Goal: Task Accomplishment & Management: Use online tool/utility

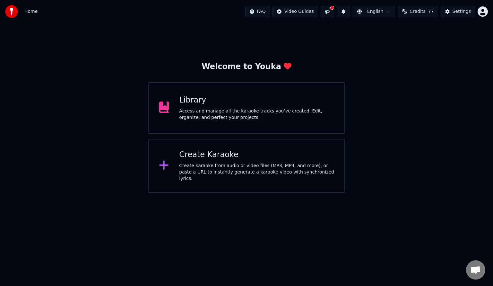
click at [194, 160] on div "Create Karaoke" at bounding box center [256, 155] width 155 height 10
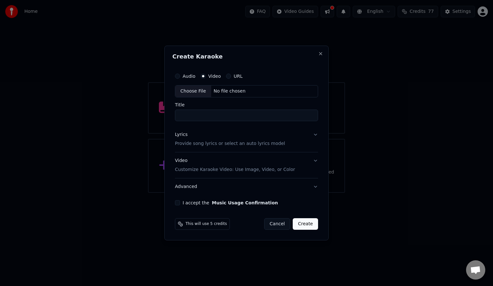
click at [224, 92] on div "No file chosen" at bounding box center [229, 91] width 37 height 6
type input "**********"
click at [316, 134] on button "Lyrics Provide song lyrics or select an auto lyrics model" at bounding box center [247, 139] width 146 height 26
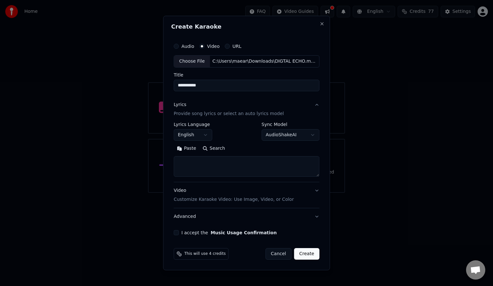
click at [198, 163] on textarea at bounding box center [247, 166] width 146 height 21
paste textarea "**********"
type textarea "**********"
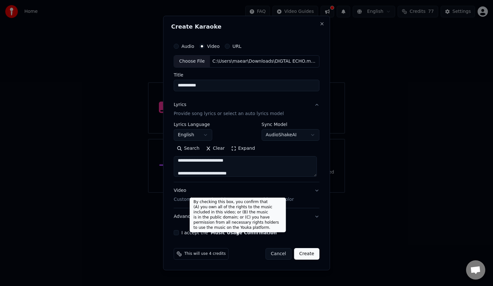
click at [251, 233] on button "Music Usage Confirmation" at bounding box center [244, 232] width 66 height 4
select select "**"
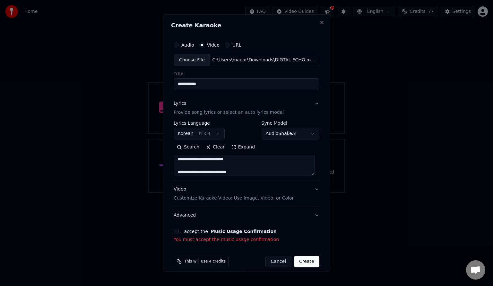
click at [177, 232] on button "I accept the Music Usage Confirmation" at bounding box center [176, 230] width 5 height 5
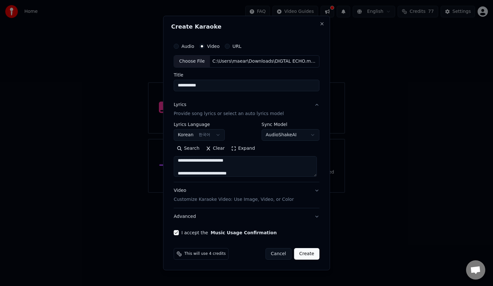
click at [307, 254] on button "Create" at bounding box center [306, 254] width 25 height 12
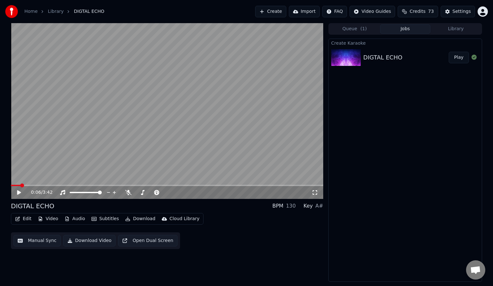
click at [41, 243] on button "Manual Sync" at bounding box center [36, 241] width 47 height 12
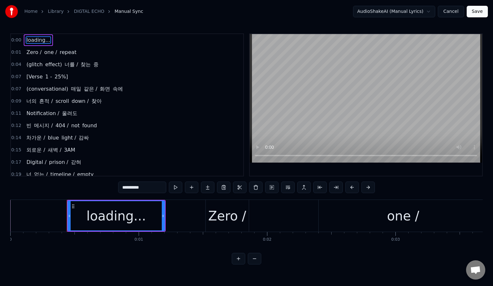
click at [52, 66] on span "effect)" at bounding box center [54, 64] width 18 height 7
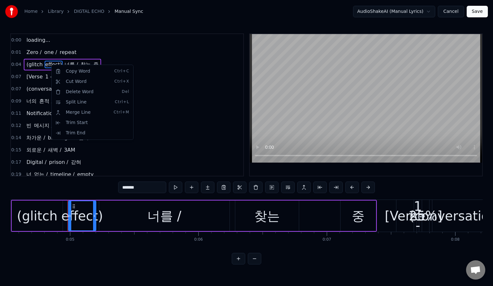
scroll to position [0, 608]
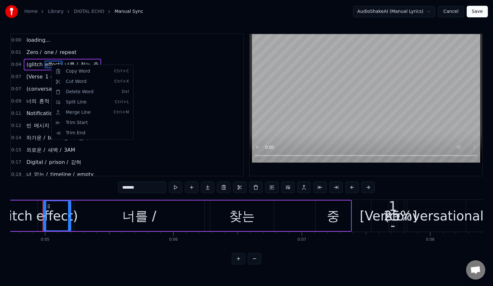
click at [122, 47] on html "Home Library DIGTAL ECHO Manual Sync AudioShakeAI (Manual Lyrics) Cancel Save 0…" at bounding box center [246, 137] width 493 height 275
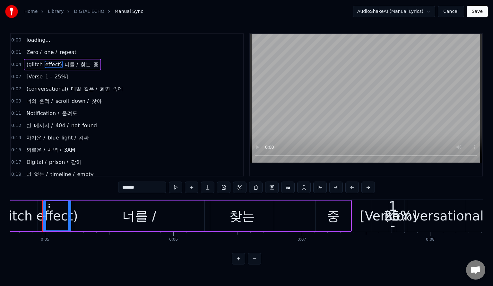
click at [29, 43] on span "loading..." at bounding box center [38, 39] width 25 height 7
type input "**********"
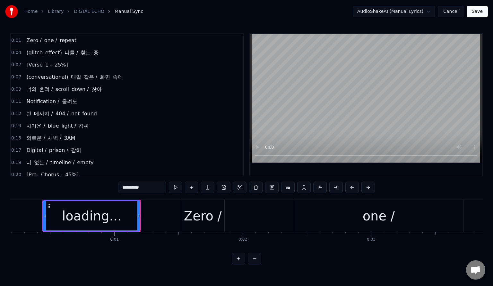
scroll to position [0, 0]
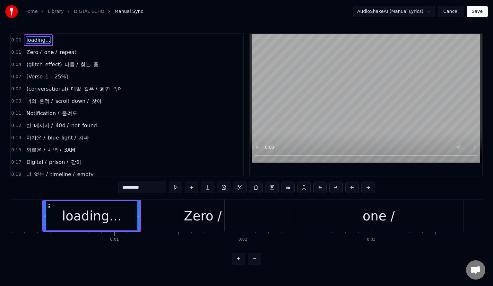
click at [30, 40] on span "loading..." at bounding box center [38, 39] width 25 height 7
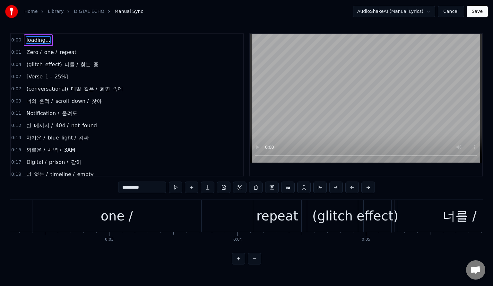
scroll to position [0, 175]
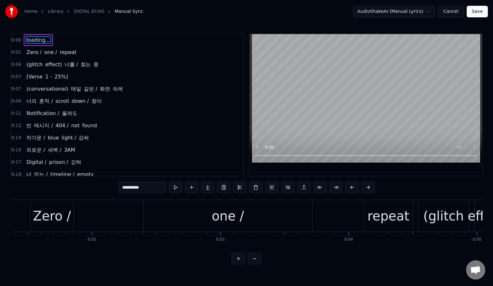
click at [453, 11] on button "Cancel" at bounding box center [451, 12] width 26 height 12
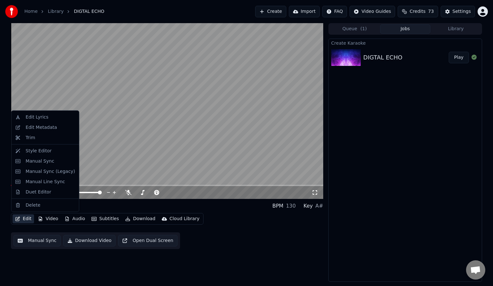
click at [23, 220] on button "Edit" at bounding box center [24, 218] width 22 height 9
click at [49, 121] on div "Edit Lyrics" at bounding box center [45, 117] width 65 height 10
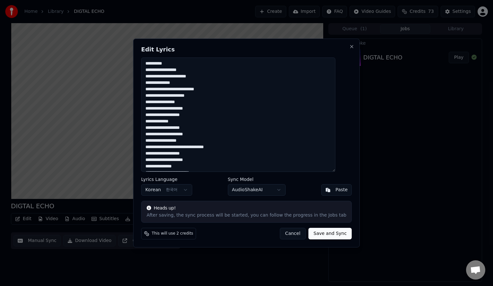
click at [168, 69] on textarea at bounding box center [238, 114] width 194 height 114
click at [349, 46] on button "Close" at bounding box center [351, 46] width 5 height 5
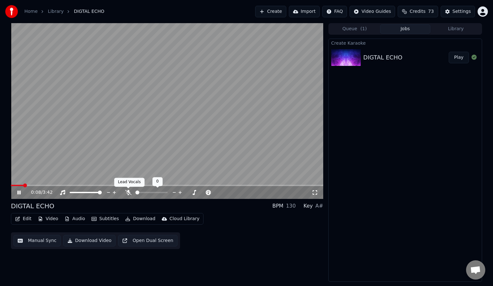
click at [131, 191] on icon at bounding box center [128, 192] width 6 height 5
click at [25, 217] on button "Edit" at bounding box center [24, 218] width 22 height 9
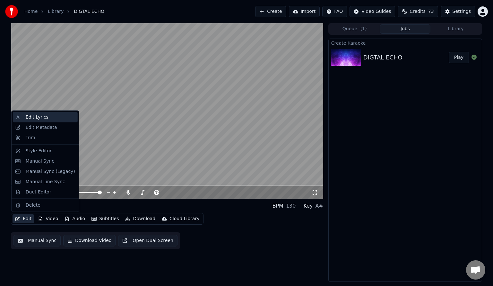
click at [48, 119] on div "Edit Lyrics" at bounding box center [50, 117] width 49 height 6
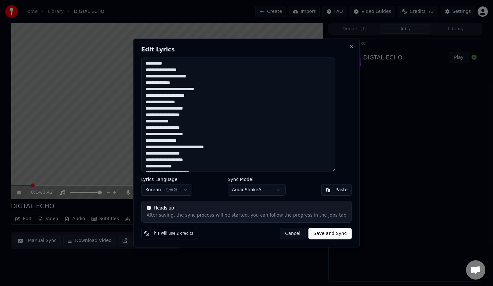
click at [168, 68] on textarea at bounding box center [238, 114] width 194 height 114
click at [177, 70] on textarea at bounding box center [238, 114] width 194 height 114
click at [175, 64] on textarea at bounding box center [238, 114] width 194 height 114
drag, startPoint x: 170, startPoint y: 64, endPoint x: 150, endPoint y: 62, distance: 20.3
click at [150, 62] on textarea at bounding box center [238, 114] width 194 height 114
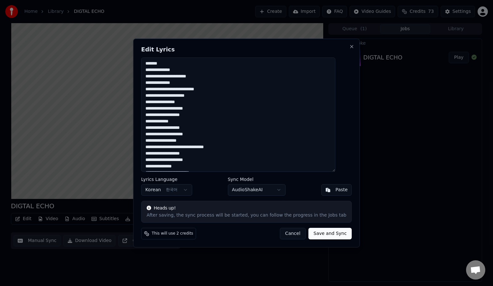
click at [179, 62] on textarea at bounding box center [238, 114] width 194 height 114
drag, startPoint x: 184, startPoint y: 76, endPoint x: 149, endPoint y: 76, distance: 34.4
click at [149, 76] on textarea at bounding box center [238, 114] width 194 height 114
drag, startPoint x: 193, startPoint y: 82, endPoint x: 154, endPoint y: 83, distance: 39.2
click at [154, 83] on textarea at bounding box center [238, 114] width 194 height 114
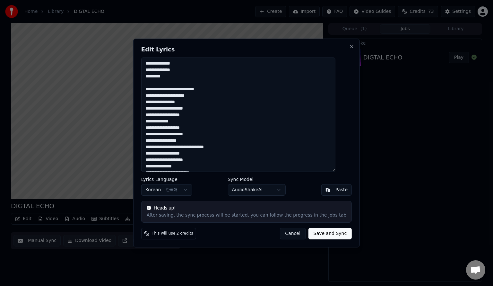
drag, startPoint x: 189, startPoint y: 89, endPoint x: 143, endPoint y: 89, distance: 45.3
click at [143, 89] on div "Edit Lyrics Lyrics Language Korean 한국어 Sync Model AudioShakeAI Paste Heads up! …" at bounding box center [246, 143] width 227 height 209
click at [179, 90] on textarea at bounding box center [238, 114] width 194 height 114
click at [178, 96] on textarea at bounding box center [238, 114] width 194 height 114
click at [203, 96] on textarea at bounding box center [238, 114] width 194 height 114
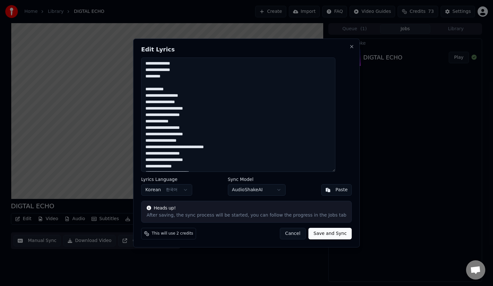
click at [182, 102] on textarea at bounding box center [238, 114] width 194 height 114
click at [177, 110] on textarea at bounding box center [238, 114] width 194 height 114
click at [187, 110] on textarea at bounding box center [238, 114] width 194 height 114
click at [172, 116] on textarea at bounding box center [238, 114] width 194 height 114
click at [194, 116] on textarea at bounding box center [238, 114] width 194 height 114
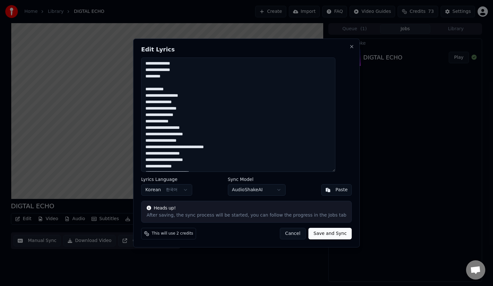
click at [187, 122] on textarea at bounding box center [238, 114] width 194 height 114
click at [173, 121] on textarea at bounding box center [238, 114] width 194 height 114
click at [172, 128] on textarea at bounding box center [238, 114] width 194 height 114
click at [187, 128] on textarea at bounding box center [238, 114] width 194 height 114
click at [195, 134] on textarea at bounding box center [238, 114] width 194 height 114
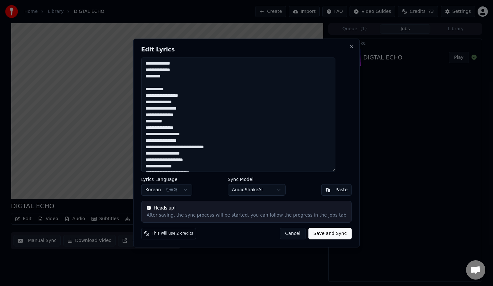
click at [173, 135] on textarea at bounding box center [238, 114] width 194 height 114
drag, startPoint x: 199, startPoint y: 142, endPoint x: 148, endPoint y: 143, distance: 51.4
click at [148, 143] on div "Edit Lyrics Lyrics Language Korean 한국어 Sync Model AudioShakeAI Paste Heads up! …" at bounding box center [246, 143] width 227 height 209
drag, startPoint x: 175, startPoint y: 146, endPoint x: 152, endPoint y: 146, distance: 23.1
click at [152, 146] on textarea at bounding box center [238, 114] width 194 height 114
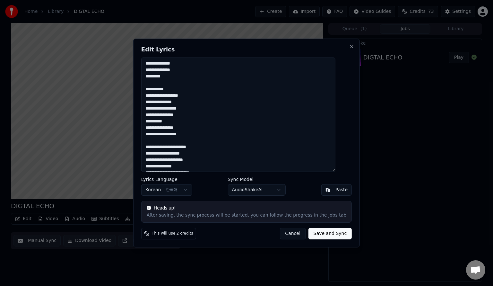
click at [174, 147] on textarea at bounding box center [238, 114] width 194 height 114
click at [189, 147] on textarea at bounding box center [238, 114] width 194 height 114
click at [170, 154] on textarea at bounding box center [238, 114] width 194 height 114
click at [186, 155] on textarea at bounding box center [238, 114] width 194 height 114
click at [186, 160] on textarea at bounding box center [238, 114] width 194 height 114
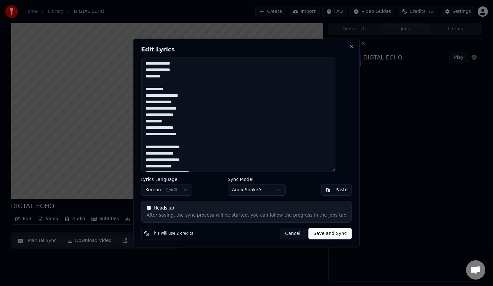
click at [173, 161] on textarea at bounding box center [238, 114] width 194 height 114
click at [177, 168] on textarea at bounding box center [238, 114] width 194 height 114
click at [189, 167] on textarea at bounding box center [238, 114] width 194 height 114
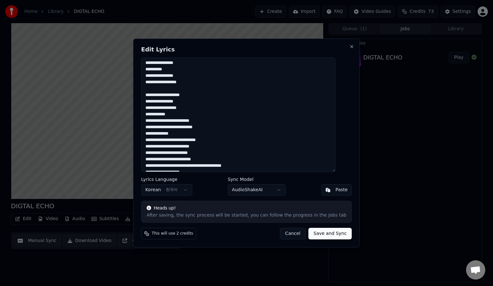
scroll to position [64, 0]
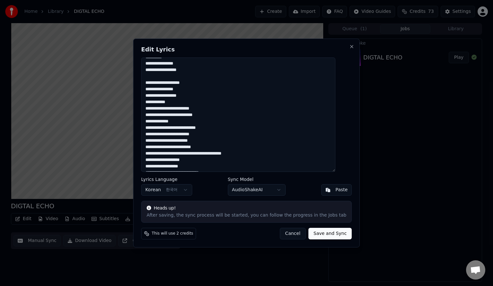
click at [173, 109] on textarea at bounding box center [238, 114] width 194 height 114
click at [193, 110] on textarea at bounding box center [238, 114] width 194 height 114
click at [204, 115] on textarea at bounding box center [238, 114] width 194 height 114
click at [188, 116] on textarea at bounding box center [238, 114] width 194 height 114
drag, startPoint x: 171, startPoint y: 114, endPoint x: 153, endPoint y: 114, distance: 17.7
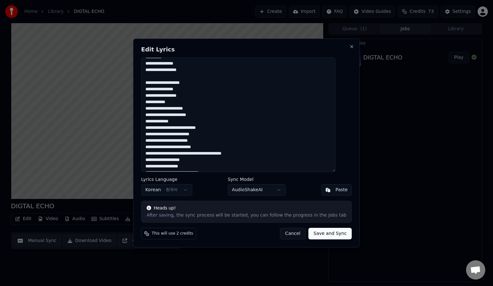
click at [153, 114] on textarea at bounding box center [238, 114] width 194 height 114
drag, startPoint x: 176, startPoint y: 128, endPoint x: 153, endPoint y: 123, distance: 23.2
click at [153, 123] on textarea at bounding box center [238, 114] width 194 height 114
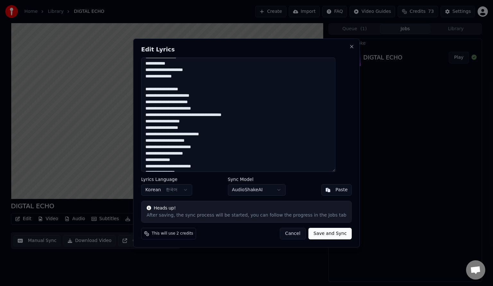
scroll to position [99, 0]
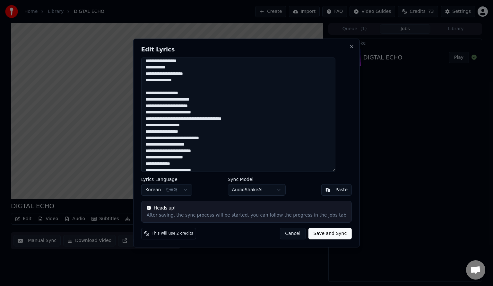
click at [186, 95] on textarea at bounding box center [238, 114] width 194 height 114
click at [172, 94] on textarea at bounding box center [238, 114] width 194 height 114
click at [181, 100] on textarea at bounding box center [238, 114] width 194 height 114
click at [204, 100] on textarea at bounding box center [238, 114] width 194 height 114
click at [200, 106] on textarea at bounding box center [238, 114] width 194 height 114
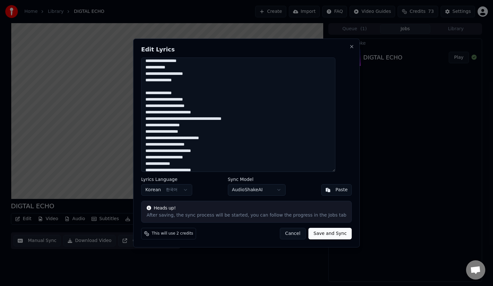
click at [182, 104] on textarea at bounding box center [238, 114] width 194 height 114
click at [184, 113] on textarea at bounding box center [238, 114] width 194 height 114
click at [195, 112] on textarea at bounding box center [238, 114] width 194 height 114
click at [209, 114] on textarea at bounding box center [238, 114] width 194 height 114
click at [215, 119] on textarea at bounding box center [238, 114] width 194 height 114
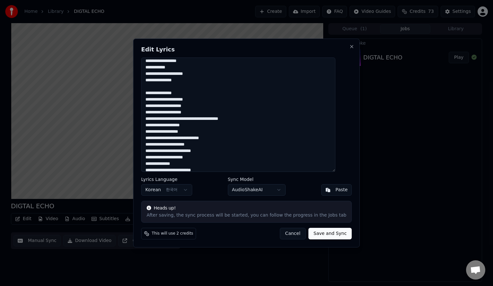
click at [201, 120] on textarea at bounding box center [238, 114] width 194 height 114
drag, startPoint x: 186, startPoint y: 118, endPoint x: 152, endPoint y: 120, distance: 34.1
click at [152, 120] on textarea at bounding box center [238, 114] width 194 height 114
click at [182, 126] on textarea at bounding box center [238, 114] width 194 height 114
click at [194, 127] on textarea at bounding box center [238, 114] width 194 height 114
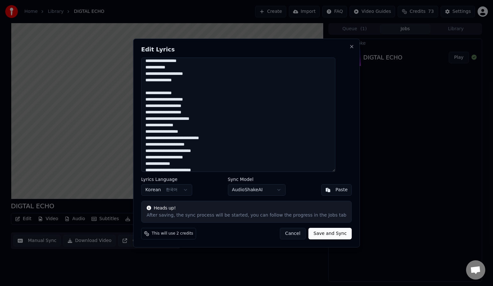
drag, startPoint x: 199, startPoint y: 134, endPoint x: 154, endPoint y: 134, distance: 45.6
click at [154, 134] on textarea at bounding box center [238, 114] width 194 height 114
drag, startPoint x: 169, startPoint y: 140, endPoint x: 154, endPoint y: 133, distance: 16.2
click at [154, 133] on textarea at bounding box center [238, 114] width 194 height 114
click at [177, 138] on textarea at bounding box center [238, 114] width 194 height 114
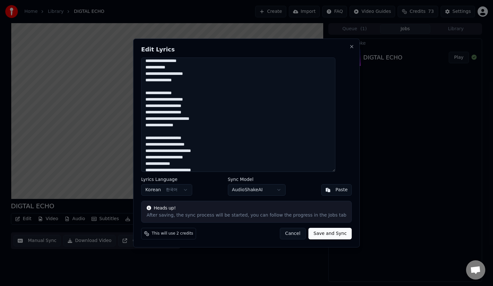
click at [181, 145] on textarea at bounding box center [238, 114] width 194 height 114
click at [203, 152] on textarea at bounding box center [238, 114] width 194 height 114
drag, startPoint x: 185, startPoint y: 153, endPoint x: 152, endPoint y: 151, distance: 33.5
click at [152, 151] on textarea at bounding box center [238, 114] width 194 height 114
click at [169, 156] on textarea at bounding box center [238, 114] width 194 height 114
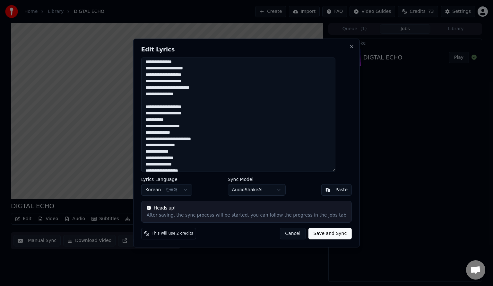
scroll to position [131, 0]
drag, startPoint x: 176, startPoint y: 139, endPoint x: 153, endPoint y: 133, distance: 24.1
click at [153, 133] on textarea at bounding box center [238, 114] width 194 height 114
click at [182, 139] on textarea at bounding box center [238, 114] width 194 height 114
click at [183, 146] on textarea at bounding box center [238, 114] width 194 height 114
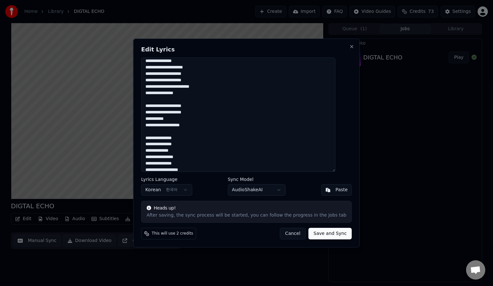
click at [183, 152] on textarea at bounding box center [238, 114] width 194 height 114
click at [188, 158] on textarea at bounding box center [238, 114] width 194 height 114
click at [172, 158] on textarea at bounding box center [238, 114] width 194 height 114
click at [179, 165] on textarea at bounding box center [238, 114] width 194 height 114
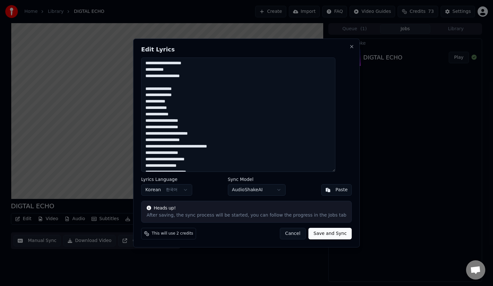
scroll to position [195, 0]
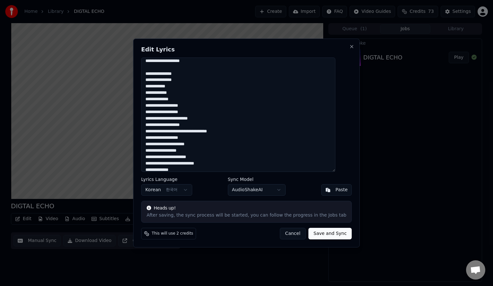
click at [198, 106] on textarea at bounding box center [238, 114] width 194 height 114
click at [178, 107] on textarea at bounding box center [238, 114] width 194 height 114
click at [179, 113] on textarea at bounding box center [238, 114] width 194 height 114
click at [191, 112] on textarea at bounding box center [238, 114] width 194 height 114
click at [188, 119] on textarea at bounding box center [238, 114] width 194 height 114
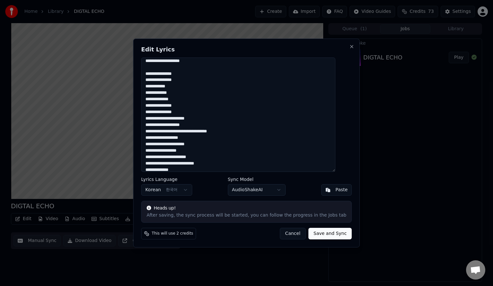
drag, startPoint x: 196, startPoint y: 126, endPoint x: 155, endPoint y: 128, distance: 40.8
click at [155, 128] on textarea at bounding box center [238, 114] width 194 height 114
drag, startPoint x: 187, startPoint y: 131, endPoint x: 143, endPoint y: 133, distance: 44.4
click at [143, 133] on div "Edit Lyrics Lyrics Language Korean 한국어 Sync Model AudioShakeAI Paste Heads up! …" at bounding box center [246, 143] width 227 height 209
click at [173, 131] on textarea at bounding box center [238, 114] width 194 height 114
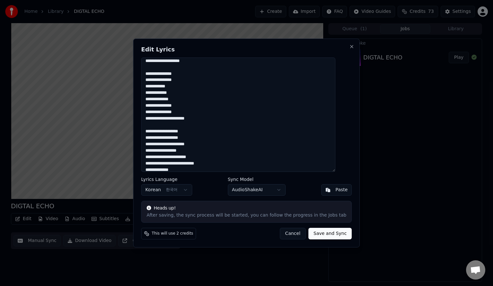
click at [190, 132] on textarea at bounding box center [238, 114] width 194 height 114
drag, startPoint x: 203, startPoint y: 138, endPoint x: 205, endPoint y: 145, distance: 7.2
click at [204, 138] on textarea at bounding box center [238, 114] width 194 height 114
click at [180, 138] on textarea at bounding box center [238, 114] width 194 height 114
click at [181, 146] on textarea at bounding box center [238, 114] width 194 height 114
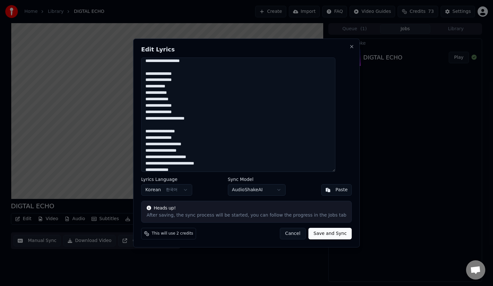
click at [172, 151] on textarea at bounding box center [238, 114] width 194 height 114
click at [188, 152] on textarea at bounding box center [238, 114] width 194 height 114
click at [181, 157] on textarea at bounding box center [238, 114] width 194 height 114
click at [191, 158] on textarea at bounding box center [238, 114] width 194 height 114
click at [206, 163] on textarea at bounding box center [238, 114] width 194 height 114
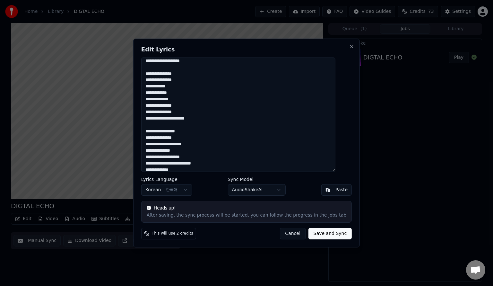
click at [190, 163] on textarea at bounding box center [238, 114] width 194 height 114
drag, startPoint x: 179, startPoint y: 164, endPoint x: 154, endPoint y: 161, distance: 24.9
click at [154, 161] on textarea at bounding box center [238, 114] width 194 height 114
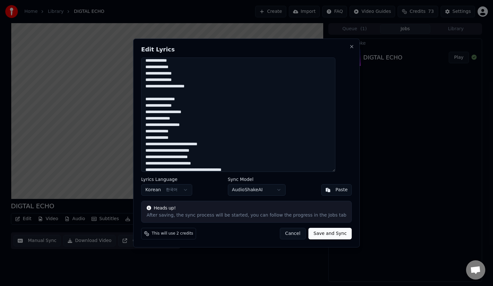
click at [186, 139] on textarea at bounding box center [238, 114] width 194 height 114
drag, startPoint x: 177, startPoint y: 144, endPoint x: 148, endPoint y: 141, distance: 29.0
click at [148, 141] on div "Edit Lyrics Lyrics Language Korean 한국어 Sync Model AudioShakeAI Paste Heads up! …" at bounding box center [246, 143] width 227 height 209
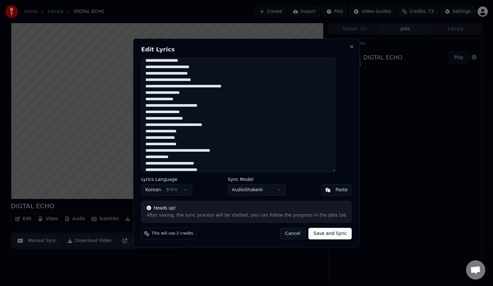
scroll to position [279, 0]
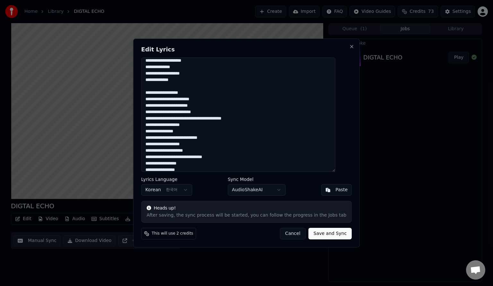
click at [171, 93] on textarea at bounding box center [238, 114] width 194 height 114
click at [184, 94] on textarea at bounding box center [238, 114] width 194 height 114
click at [207, 100] on textarea at bounding box center [238, 114] width 194 height 114
click at [183, 100] on textarea at bounding box center [238, 114] width 194 height 114
click at [183, 107] on textarea at bounding box center [238, 114] width 194 height 114
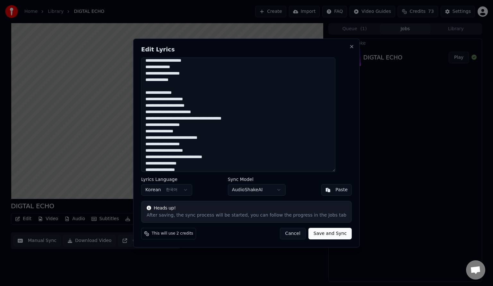
click at [197, 105] on textarea at bounding box center [238, 114] width 194 height 114
click at [217, 113] on textarea at bounding box center [238, 114] width 194 height 114
click at [198, 112] on textarea at bounding box center [238, 114] width 194 height 114
click at [182, 112] on textarea at bounding box center [238, 114] width 194 height 114
drag, startPoint x: 185, startPoint y: 120, endPoint x: 147, endPoint y: 120, distance: 37.9
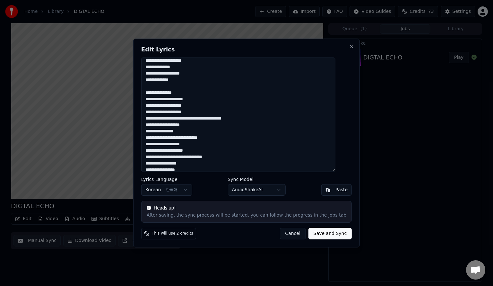
click at [147, 120] on div "Edit Lyrics Lyrics Language Korean 한국어 Sync Model AudioShakeAI Paste Heads up! …" at bounding box center [246, 143] width 227 height 209
click at [167, 118] on textarea at bounding box center [238, 114] width 194 height 114
click at [179, 119] on textarea at bounding box center [238, 114] width 194 height 114
click at [196, 127] on textarea at bounding box center [238, 114] width 194 height 114
click at [183, 127] on textarea at bounding box center [238, 114] width 194 height 114
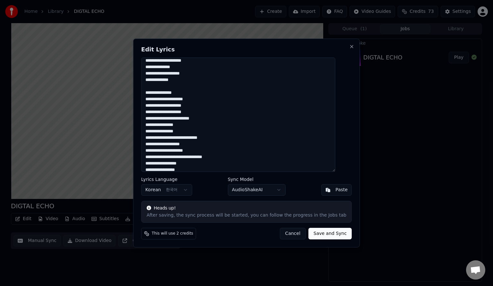
drag, startPoint x: 193, startPoint y: 133, endPoint x: 154, endPoint y: 131, distance: 39.9
click at [154, 131] on textarea at bounding box center [238, 114] width 194 height 114
drag, startPoint x: 205, startPoint y: 46, endPoint x: 199, endPoint y: 99, distance: 53.0
click at [256, 50] on div "Edit Lyrics Lyrics Language Korean 한국어 Sync Model AudioShakeAI Paste Heads up! …" at bounding box center [246, 143] width 227 height 209
drag, startPoint x: 174, startPoint y: 139, endPoint x: 153, endPoint y: 136, distance: 21.4
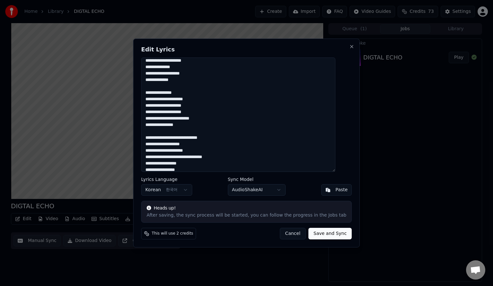
click at [153, 136] on textarea at bounding box center [238, 114] width 194 height 114
click at [164, 138] on textarea at bounding box center [238, 114] width 194 height 114
click at [173, 144] on textarea at bounding box center [238, 114] width 194 height 114
click at [177, 152] on textarea at bounding box center [238, 114] width 194 height 114
click at [193, 152] on textarea at bounding box center [238, 114] width 194 height 114
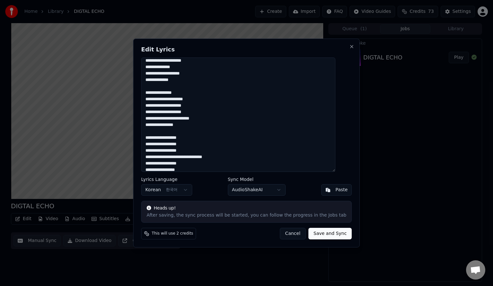
click at [184, 158] on textarea at bounding box center [238, 114] width 194 height 114
click at [204, 158] on textarea at bounding box center [238, 114] width 194 height 114
click at [185, 164] on textarea at bounding box center [238, 114] width 194 height 114
click at [182, 169] on textarea at bounding box center [238, 114] width 194 height 114
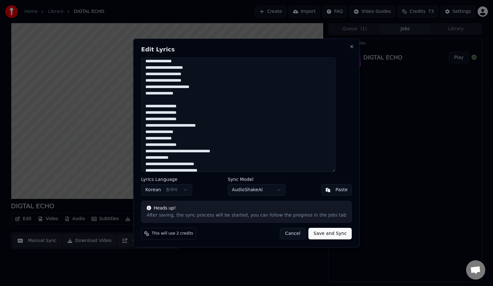
scroll to position [312, 0]
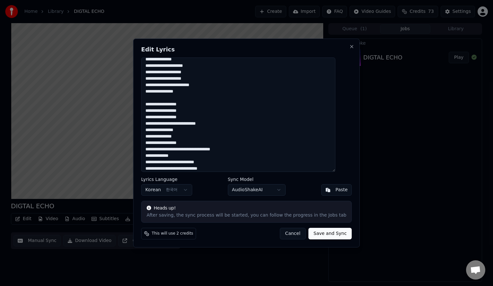
click at [177, 142] on textarea at bounding box center [238, 114] width 194 height 114
click at [190, 144] on textarea at bounding box center [238, 114] width 194 height 114
click at [197, 151] on textarea at bounding box center [238, 114] width 194 height 114
click at [195, 150] on textarea at bounding box center [238, 114] width 194 height 114
click at [219, 150] on textarea at bounding box center [238, 114] width 194 height 114
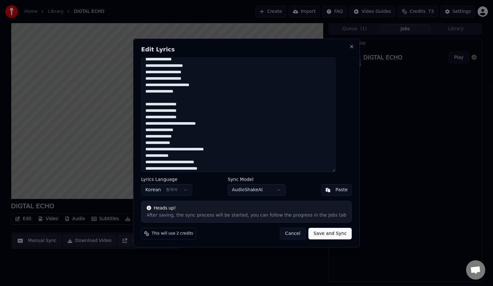
drag, startPoint x: 187, startPoint y: 156, endPoint x: 179, endPoint y: 156, distance: 8.4
click at [179, 156] on textarea at bounding box center [238, 114] width 194 height 114
drag, startPoint x: 189, startPoint y: 162, endPoint x: 152, endPoint y: 157, distance: 37.2
click at [152, 157] on textarea at bounding box center [238, 114] width 194 height 114
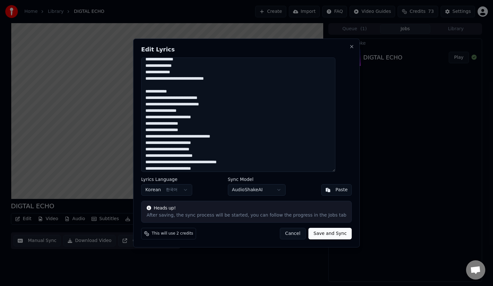
scroll to position [382, 0]
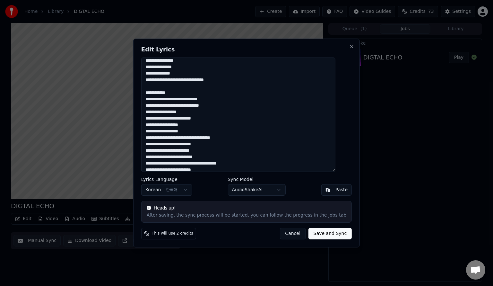
click at [182, 94] on textarea at bounding box center [238, 114] width 194 height 114
drag, startPoint x: 179, startPoint y: 100, endPoint x: 149, endPoint y: 102, distance: 30.6
click at [149, 102] on div "Edit Lyrics Lyrics Language Korean 한국어 Sync Model AudioShakeAI Paste Heads up! …" at bounding box center [246, 143] width 227 height 209
click at [189, 100] on textarea at bounding box center [238, 114] width 194 height 114
click at [189, 104] on textarea at bounding box center [238, 114] width 194 height 114
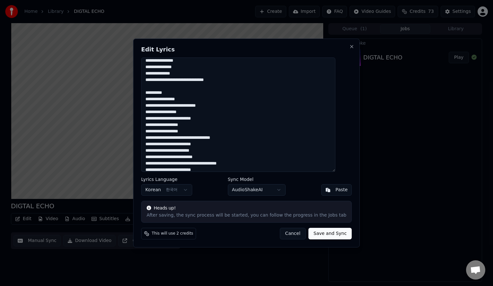
drag, startPoint x: 167, startPoint y: 106, endPoint x: 154, endPoint y: 105, distance: 13.2
click at [154, 105] on textarea at bounding box center [238, 114] width 194 height 114
drag, startPoint x: 205, startPoint y: 106, endPoint x: 173, endPoint y: 107, distance: 31.8
click at [173, 107] on textarea at bounding box center [238, 114] width 194 height 114
click at [172, 112] on textarea at bounding box center [238, 114] width 194 height 114
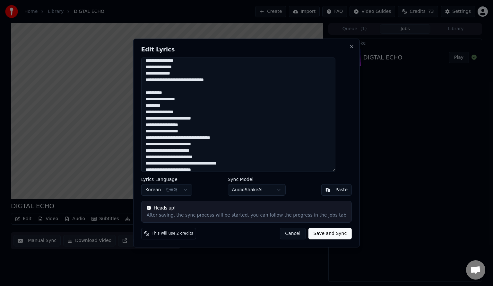
click at [186, 111] on textarea at bounding box center [238, 114] width 194 height 114
drag, startPoint x: 176, startPoint y: 120, endPoint x: 164, endPoint y: 128, distance: 14.6
click at [151, 119] on textarea at bounding box center [238, 114] width 194 height 114
click at [189, 120] on textarea at bounding box center [238, 114] width 194 height 114
click at [194, 125] on textarea at bounding box center [238, 114] width 194 height 114
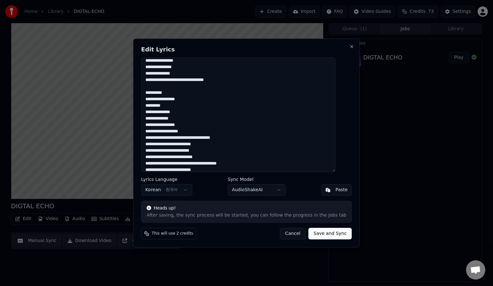
click at [179, 125] on textarea at bounding box center [238, 114] width 194 height 114
click at [197, 132] on textarea at bounding box center [238, 114] width 194 height 114
drag, startPoint x: 195, startPoint y: 138, endPoint x: 150, endPoint y: 134, distance: 45.2
click at [150, 134] on textarea at bounding box center [238, 114] width 194 height 114
click at [172, 138] on textarea at bounding box center [238, 114] width 194 height 114
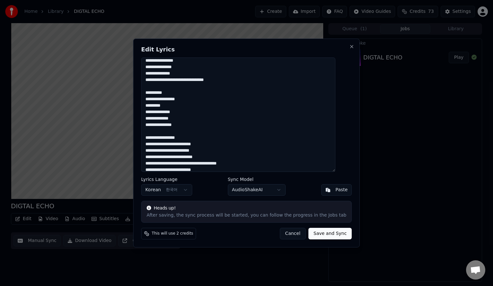
click at [184, 138] on textarea at bounding box center [238, 114] width 194 height 114
click at [185, 144] on textarea at bounding box center [238, 114] width 194 height 114
click at [199, 144] on textarea at bounding box center [238, 114] width 194 height 114
click at [199, 151] on textarea at bounding box center [238, 114] width 194 height 114
click at [174, 151] on textarea at bounding box center [238, 114] width 194 height 114
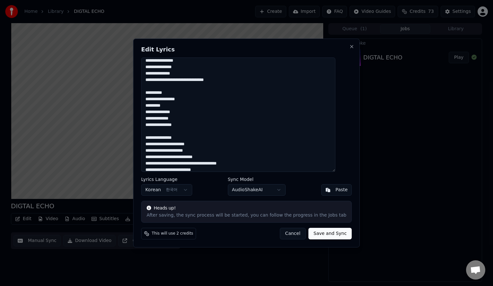
click at [196, 158] on textarea at bounding box center [238, 114] width 194 height 114
click at [207, 157] on textarea at bounding box center [238, 114] width 194 height 114
click at [220, 164] on textarea at bounding box center [238, 114] width 194 height 114
drag, startPoint x: 189, startPoint y: 163, endPoint x: 150, endPoint y: 165, distance: 39.2
click at [150, 165] on textarea at bounding box center [238, 114] width 194 height 114
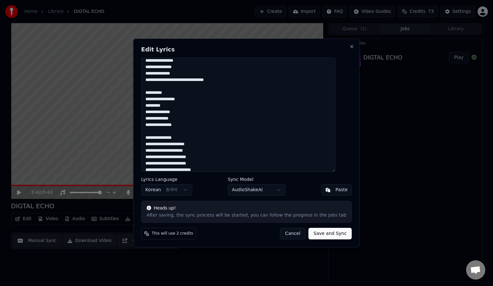
scroll to position [424, 0]
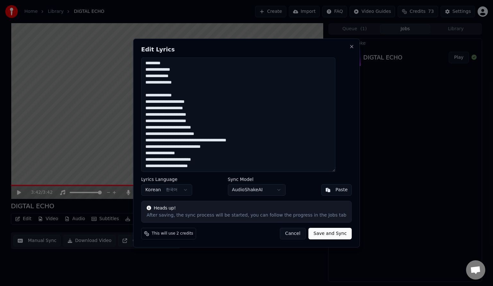
click at [186, 127] on textarea at bounding box center [238, 114] width 194 height 114
drag, startPoint x: 188, startPoint y: 142, endPoint x: 148, endPoint y: 135, distance: 40.4
click at [148, 135] on div "Edit Lyrics Lyrics Language Korean 한국어 Sync Model AudioShakeAI Paste Heads up! …" at bounding box center [246, 143] width 227 height 209
click at [182, 141] on textarea at bounding box center [238, 114] width 194 height 114
click at [186, 139] on textarea at bounding box center [238, 114] width 194 height 114
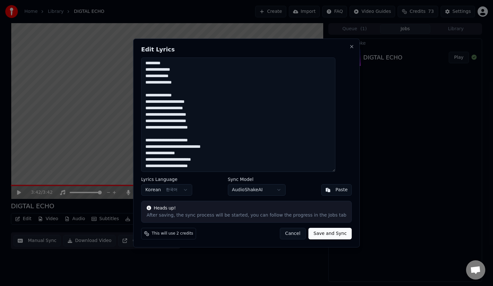
drag, startPoint x: 202, startPoint y: 147, endPoint x: 180, endPoint y: 149, distance: 21.7
click at [156, 149] on textarea at bounding box center [238, 114] width 194 height 114
click at [202, 148] on textarea at bounding box center [238, 114] width 194 height 114
click at [200, 146] on textarea at bounding box center [238, 114] width 194 height 114
drag, startPoint x: 200, startPoint y: 146, endPoint x: 189, endPoint y: 148, distance: 11.3
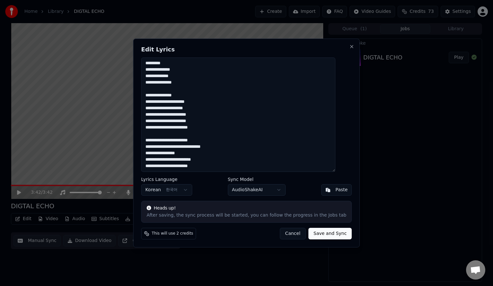
click at [188, 147] on textarea at bounding box center [238, 114] width 194 height 114
click at [189, 148] on textarea at bounding box center [238, 114] width 194 height 114
drag, startPoint x: 201, startPoint y: 148, endPoint x: 152, endPoint y: 148, distance: 49.1
click at [152, 148] on textarea at bounding box center [238, 114] width 194 height 114
drag, startPoint x: 181, startPoint y: 148, endPoint x: 162, endPoint y: 147, distance: 18.6
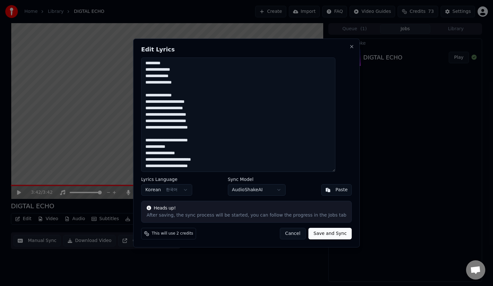
click at [162, 147] on textarea at bounding box center [238, 114] width 194 height 114
click at [172, 153] on textarea at bounding box center [238, 114] width 194 height 114
click at [191, 153] on textarea at bounding box center [238, 114] width 194 height 114
click at [183, 153] on textarea at bounding box center [238, 114] width 194 height 114
click at [189, 159] on textarea at bounding box center [238, 114] width 194 height 114
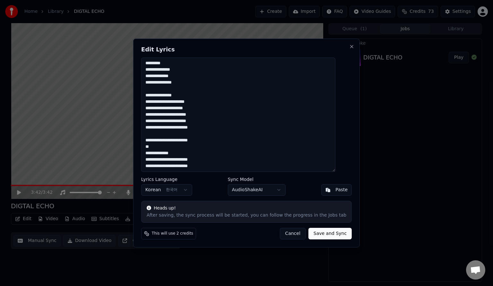
click at [175, 158] on textarea at bounding box center [238, 114] width 194 height 114
click at [187, 167] on textarea at bounding box center [238, 114] width 194 height 114
click at [162, 168] on textarea at bounding box center [238, 114] width 194 height 114
click at [166, 166] on textarea at bounding box center [238, 114] width 194 height 114
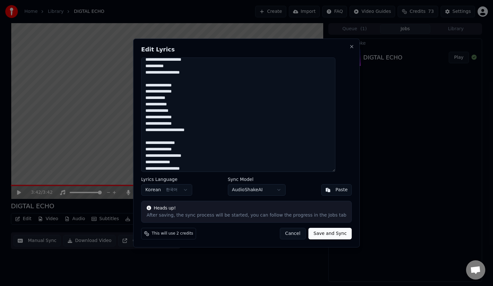
scroll to position [0, 0]
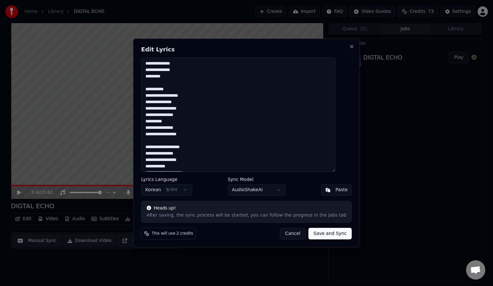
drag, startPoint x: 192, startPoint y: 166, endPoint x: 96, endPoint y: -7, distance: 198.5
click at [96, 0] on html "Home Library DIGTAL ECHO Create Import FAQ Video Guides Credits 73 Settings 3:4…" at bounding box center [246, 143] width 493 height 286
drag, startPoint x: 252, startPoint y: 45, endPoint x: 310, endPoint y: 45, distance: 57.8
click at [310, 45] on div "Edit Lyrics Lyrics Language Korean 한국어 Sync Model AudioShakeAI Paste Heads up! …" at bounding box center [246, 143] width 227 height 209
click at [294, 233] on button "Cancel" at bounding box center [293, 234] width 26 height 12
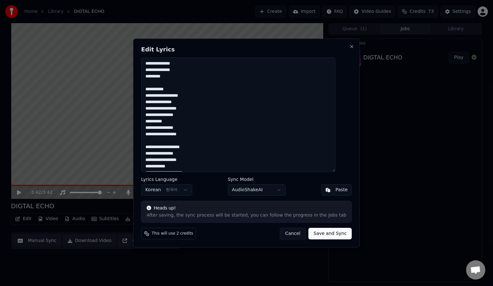
type textarea "**********"
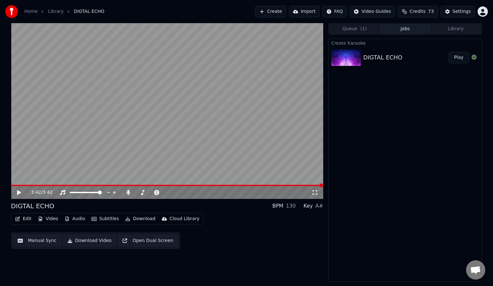
click at [21, 193] on icon at bounding box center [23, 192] width 15 height 5
click at [19, 190] on icon at bounding box center [23, 192] width 15 height 5
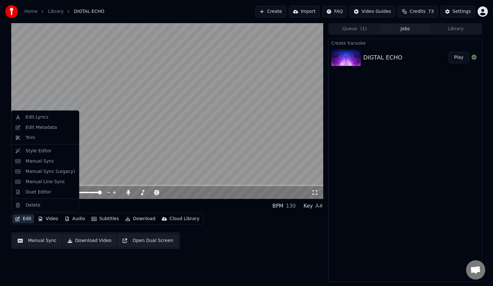
click at [27, 219] on button "Edit" at bounding box center [24, 218] width 22 height 9
click at [45, 118] on div "Edit Lyrics" at bounding box center [37, 117] width 23 height 6
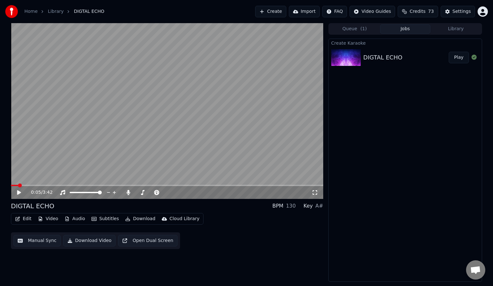
click at [26, 217] on button "Edit" at bounding box center [24, 218] width 22 height 9
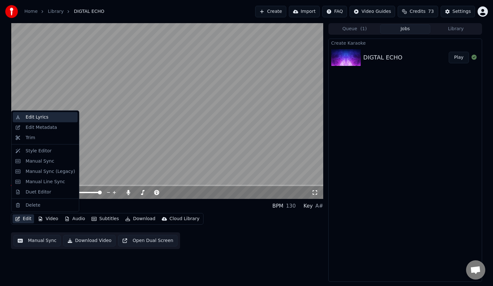
click at [47, 118] on div "Edit Lyrics" at bounding box center [50, 117] width 49 height 6
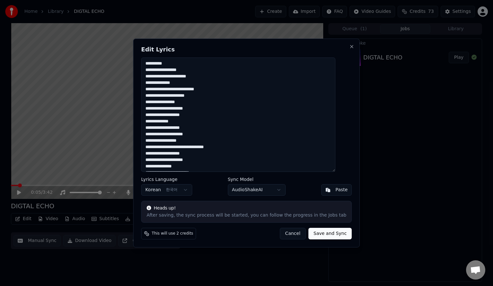
click at [247, 105] on textarea at bounding box center [238, 114] width 194 height 114
click at [163, 67] on textarea at bounding box center [238, 114] width 194 height 114
click at [154, 63] on textarea at bounding box center [238, 114] width 194 height 114
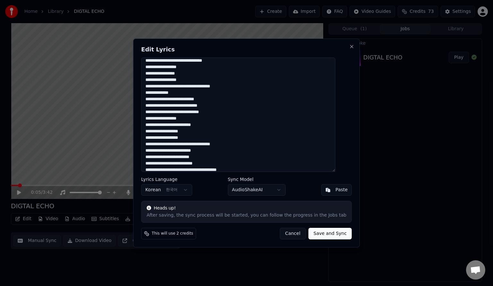
scroll to position [424, 0]
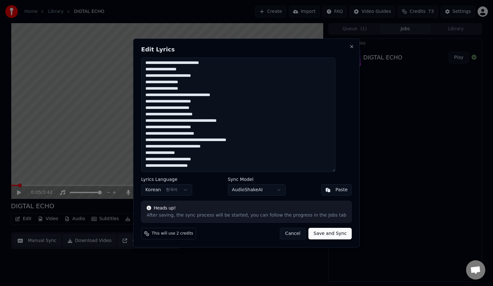
drag, startPoint x: 154, startPoint y: 63, endPoint x: 338, endPoint y: 301, distance: 300.8
click at [338, 285] on html "Home Library DIGTAL ECHO Create Import FAQ Video Guides Credits 73 Settings 0:0…" at bounding box center [246, 143] width 493 height 286
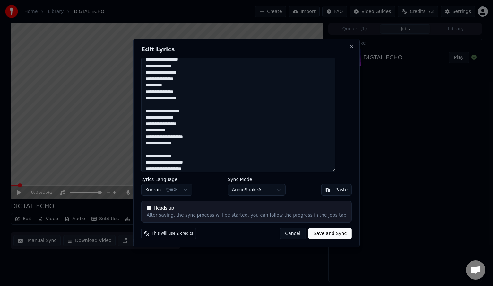
scroll to position [0, 0]
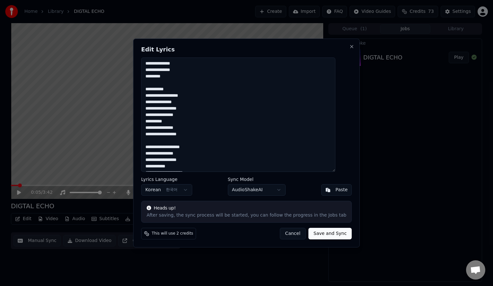
drag, startPoint x: 173, startPoint y: 72, endPoint x: 189, endPoint y: 71, distance: 16.1
click at [189, 71] on textarea at bounding box center [238, 114] width 194 height 114
click at [167, 76] on textarea at bounding box center [238, 114] width 194 height 114
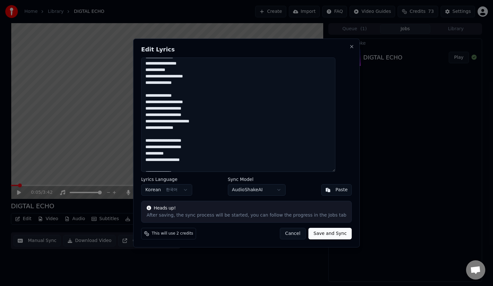
scroll to position [64, 0]
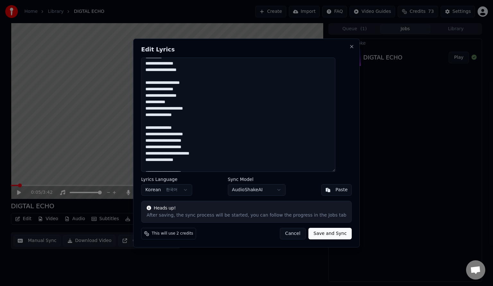
drag, startPoint x: 186, startPoint y: 82, endPoint x: 170, endPoint y: 81, distance: 15.8
click at [170, 81] on textarea at bounding box center [238, 114] width 194 height 114
click at [163, 102] on textarea at bounding box center [238, 114] width 194 height 114
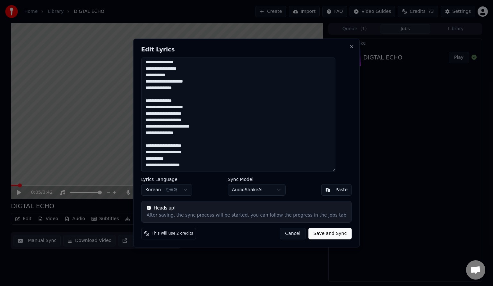
scroll to position [96, 0]
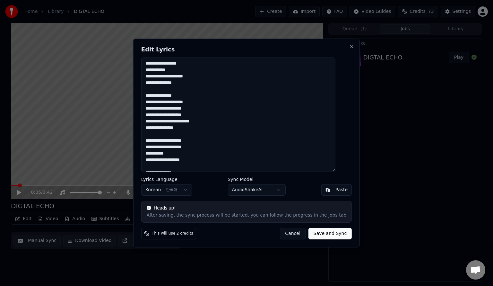
click at [175, 120] on textarea at bounding box center [238, 114] width 194 height 114
click at [218, 121] on textarea at bounding box center [238, 114] width 194 height 114
click at [166, 129] on textarea at bounding box center [238, 114] width 194 height 114
drag, startPoint x: 207, startPoint y: 121, endPoint x: 216, endPoint y: 122, distance: 8.4
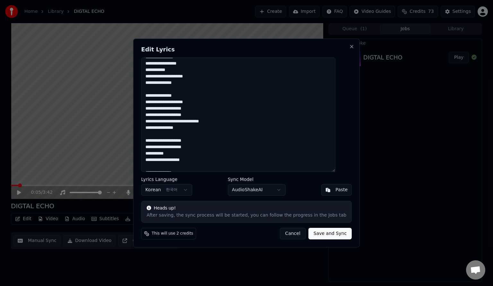
click at [216, 122] on textarea at bounding box center [238, 114] width 194 height 114
click at [218, 123] on textarea at bounding box center [238, 114] width 194 height 114
drag, startPoint x: 215, startPoint y: 123, endPoint x: 208, endPoint y: 122, distance: 7.1
click at [208, 122] on textarea at bounding box center [238, 114] width 194 height 114
click at [153, 127] on textarea at bounding box center [238, 114] width 194 height 114
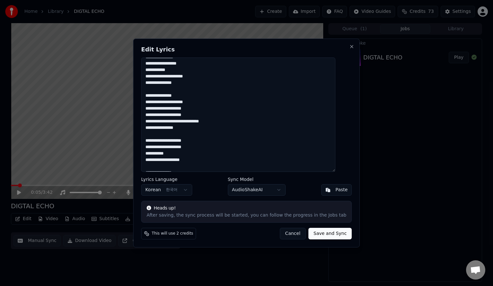
paste textarea "*****"
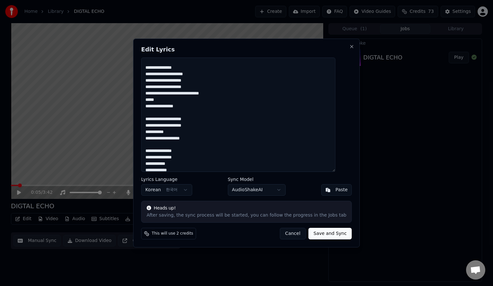
scroll to position [105, 0]
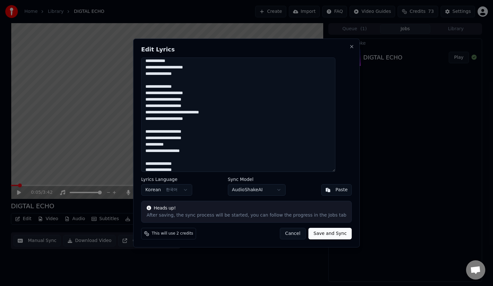
click at [156, 119] on textarea at bounding box center [238, 114] width 194 height 114
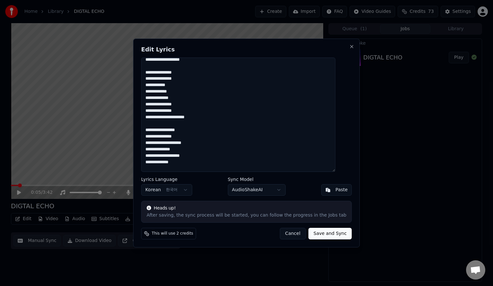
scroll to position [202, 0]
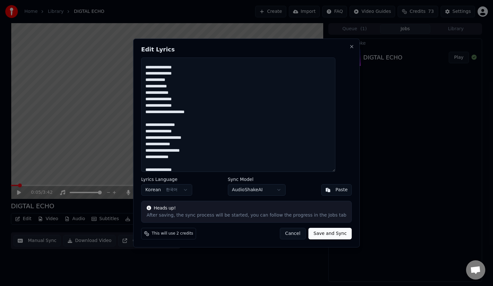
click at [184, 126] on textarea at bounding box center [238, 114] width 194 height 114
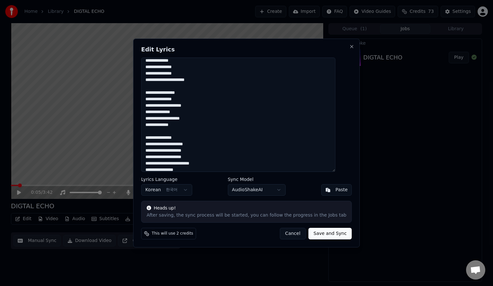
scroll to position [266, 0]
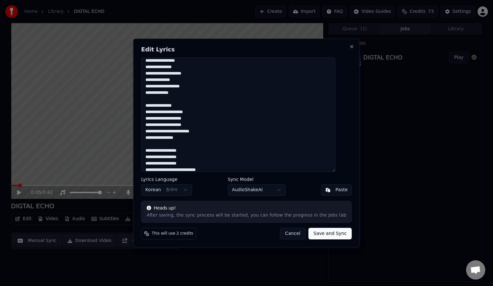
click at [180, 106] on textarea at bounding box center [238, 114] width 194 height 114
drag, startPoint x: 174, startPoint y: 132, endPoint x: 165, endPoint y: 133, distance: 9.0
click at [165, 133] on textarea at bounding box center [238, 114] width 194 height 114
click at [175, 132] on textarea at bounding box center [238, 114] width 194 height 114
paste textarea "*****"
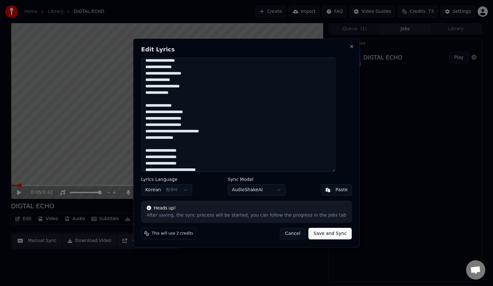
click at [154, 139] on textarea at bounding box center [238, 114] width 194 height 114
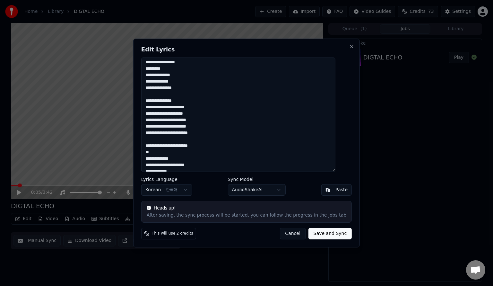
scroll to position [424, 0]
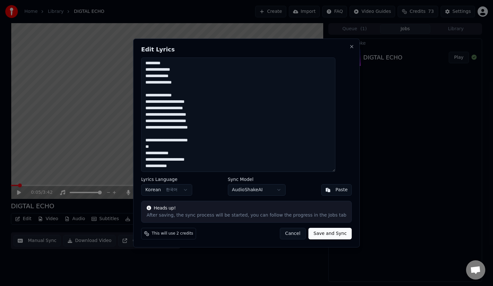
click at [179, 94] on textarea at bounding box center [238, 114] width 194 height 114
drag, startPoint x: 179, startPoint y: 94, endPoint x: 171, endPoint y: 94, distance: 7.4
click at [171, 94] on textarea at bounding box center [238, 114] width 194 height 114
click at [175, 146] on textarea at bounding box center [238, 114] width 194 height 114
click at [173, 159] on textarea at bounding box center [238, 114] width 194 height 114
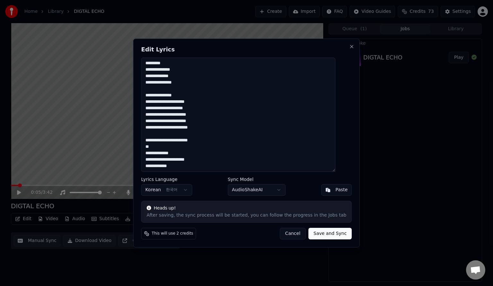
click at [189, 167] on textarea at bounding box center [238, 114] width 194 height 114
type textarea "**********"
click at [321, 234] on button "Save and Sync" at bounding box center [330, 234] width 43 height 12
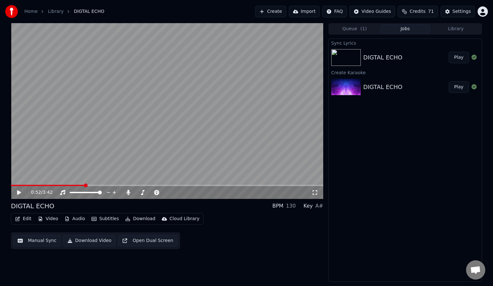
click at [40, 243] on button "Manual Sync" at bounding box center [36, 241] width 47 height 12
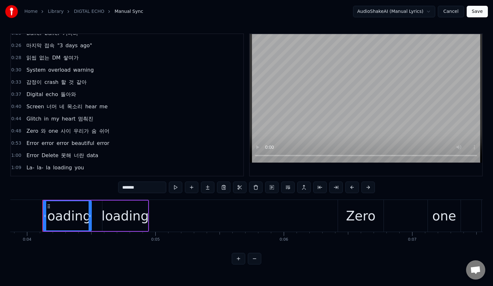
scroll to position [161, 0]
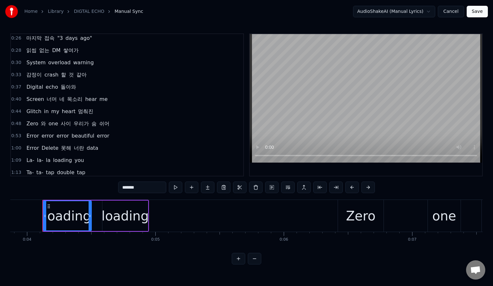
click at [34, 125] on span "Zero" at bounding box center [32, 123] width 13 height 7
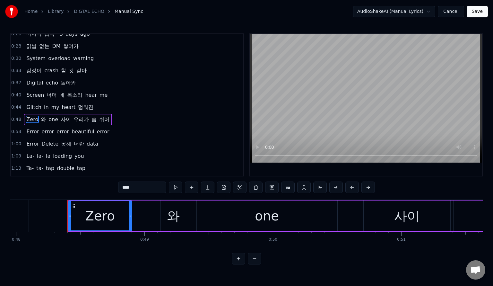
scroll to position [0, 6185]
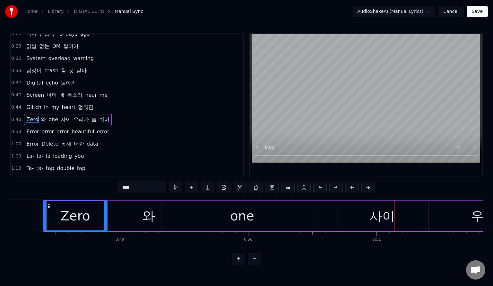
drag, startPoint x: 288, startPoint y: 215, endPoint x: 304, endPoint y: 214, distance: 16.1
click at [288, 215] on div "one" at bounding box center [242, 215] width 141 height 31
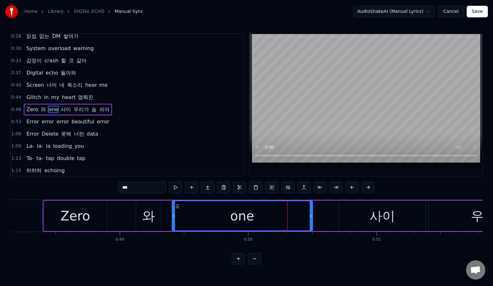
scroll to position [177, 0]
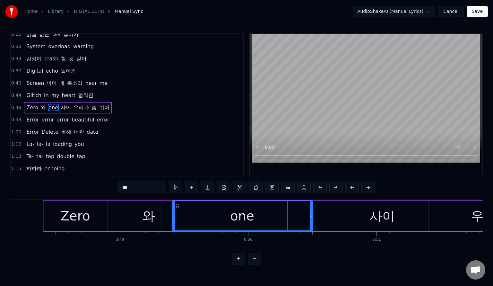
click at [361, 216] on div "사이" at bounding box center [382, 215] width 87 height 31
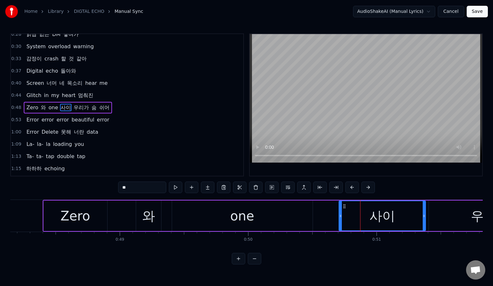
drag, startPoint x: 375, startPoint y: 217, endPoint x: 345, endPoint y: 217, distance: 30.5
click at [345, 217] on div "사이" at bounding box center [382, 215] width 86 height 29
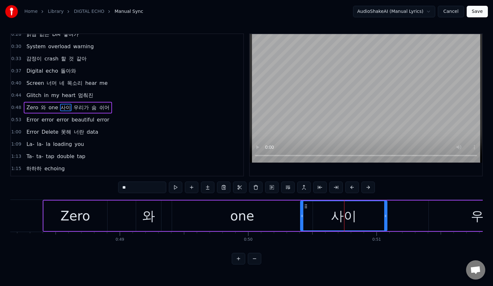
drag, startPoint x: 343, startPoint y: 205, endPoint x: 304, endPoint y: 205, distance: 38.5
click at [304, 205] on icon at bounding box center [305, 206] width 5 height 5
click at [458, 212] on div "우리가" at bounding box center [490, 215] width 123 height 31
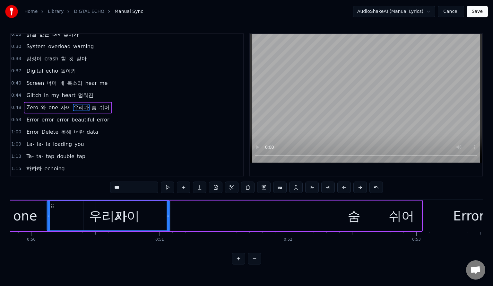
scroll to position [0, 6385]
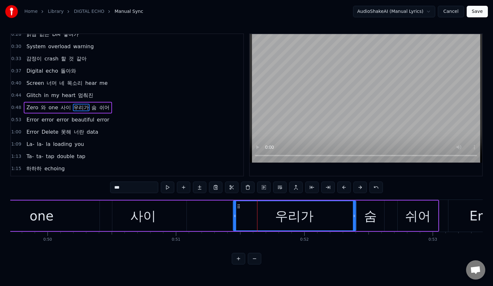
drag, startPoint x: 19, startPoint y: 205, endPoint x: 237, endPoint y: 215, distance: 218.9
click at [237, 215] on div "우리가" at bounding box center [294, 215] width 122 height 29
click at [49, 105] on span "one" at bounding box center [53, 107] width 11 height 7
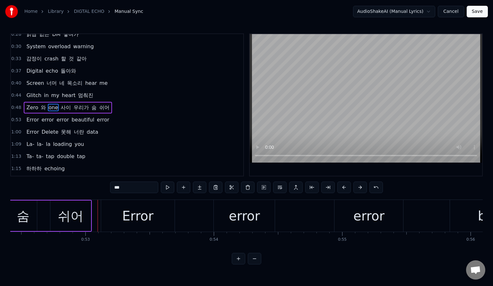
scroll to position [0, 6735]
click at [63, 104] on span "사이" at bounding box center [66, 107] width 12 height 7
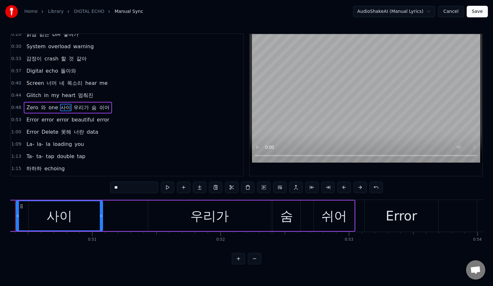
scroll to position [0, 6442]
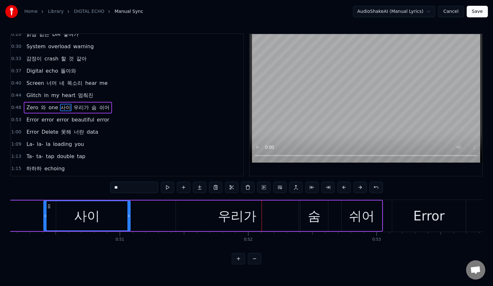
click at [234, 213] on div "우리가" at bounding box center [237, 215] width 39 height 19
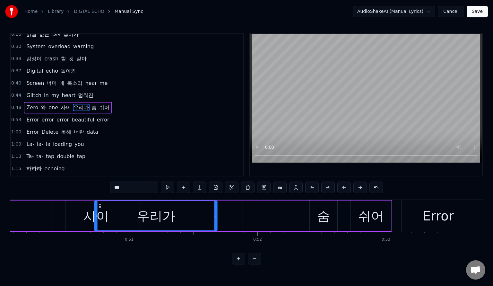
scroll to position [0, 6426]
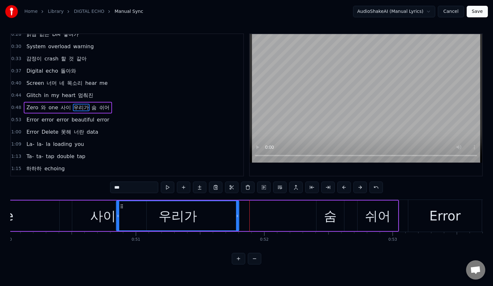
drag, startPoint x: 180, startPoint y: 205, endPoint x: 118, endPoint y: 204, distance: 62.3
click at [119, 204] on icon at bounding box center [121, 206] width 5 height 5
click at [323, 213] on div "숨" at bounding box center [331, 215] width 28 height 31
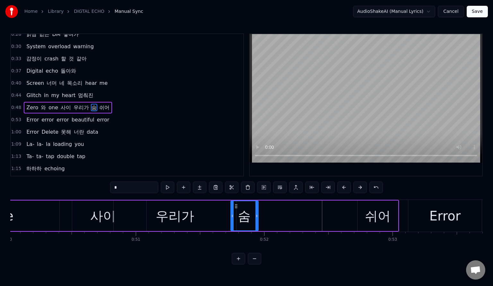
drag, startPoint x: 321, startPoint y: 206, endPoint x: 235, endPoint y: 208, distance: 85.8
click at [235, 208] on icon at bounding box center [235, 206] width 5 height 5
click at [367, 209] on div "쉬어" at bounding box center [378, 215] width 26 height 19
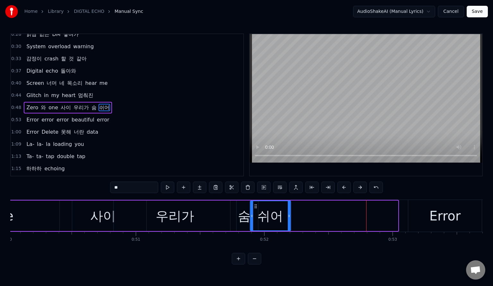
drag, startPoint x: 361, startPoint y: 207, endPoint x: 254, endPoint y: 208, distance: 106.9
click at [254, 208] on icon at bounding box center [255, 206] width 5 height 5
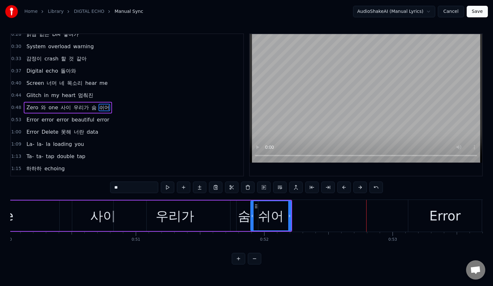
click at [60, 104] on span "사이" at bounding box center [66, 107] width 12 height 7
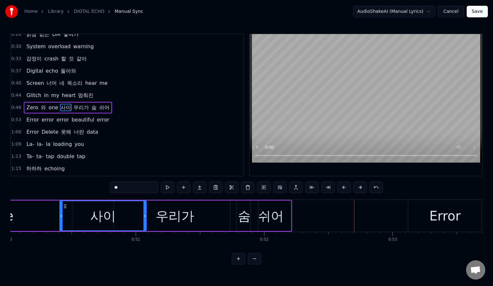
click at [179, 215] on div "우리가" at bounding box center [175, 215] width 39 height 19
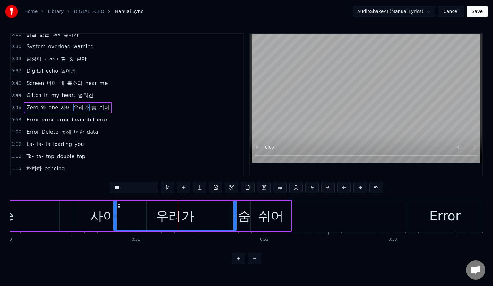
click at [94, 211] on div "사이" at bounding box center [103, 215] width 26 height 19
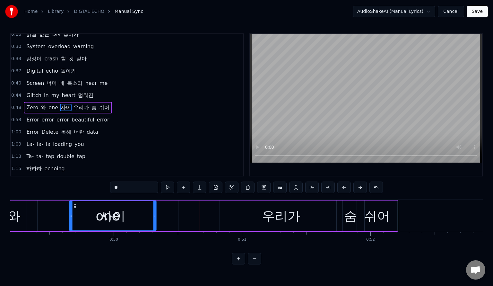
scroll to position [0, 6317]
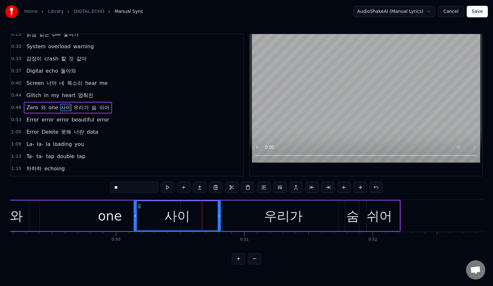
drag, startPoint x: 65, startPoint y: 207, endPoint x: 139, endPoint y: 206, distance: 74.2
click at [139, 206] on icon at bounding box center [139, 206] width 5 height 5
click at [273, 209] on div "우리가" at bounding box center [283, 215] width 39 height 19
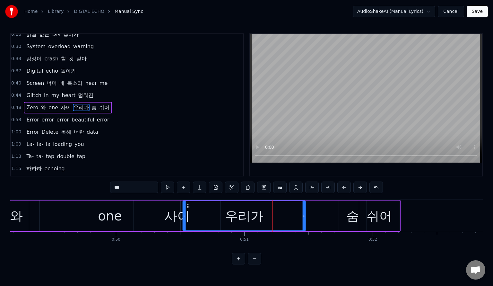
drag, startPoint x: 228, startPoint y: 206, endPoint x: 190, endPoint y: 209, distance: 38.3
click at [189, 209] on div "우리가" at bounding box center [244, 215] width 122 height 29
click at [351, 205] on div "숨" at bounding box center [353, 215] width 28 height 31
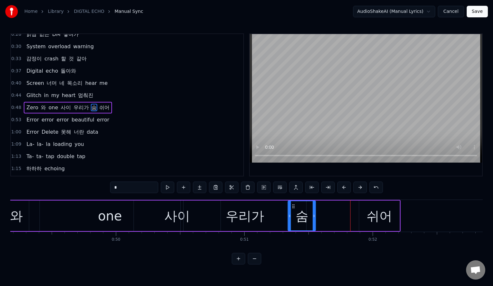
drag, startPoint x: 343, startPoint y: 206, endPoint x: 292, endPoint y: 209, distance: 51.2
click at [292, 209] on div "숨" at bounding box center [302, 215] width 27 height 29
click at [362, 204] on div "쉬어" at bounding box center [379, 215] width 40 height 31
type input "**"
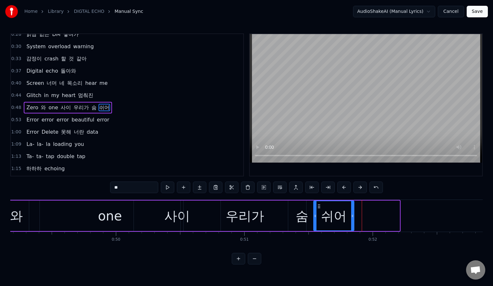
drag, startPoint x: 364, startPoint y: 205, endPoint x: 318, endPoint y: 209, distance: 45.7
click at [318, 209] on div "쉬어" at bounding box center [334, 215] width 40 height 29
click at [44, 106] on div "Zero 와 one 사이 우리가 숨 쉬어" at bounding box center [68, 108] width 88 height 12
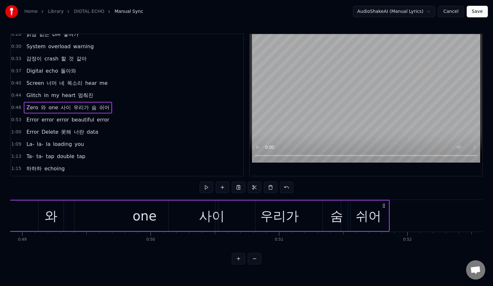
click at [48, 106] on span "one" at bounding box center [53, 107] width 11 height 7
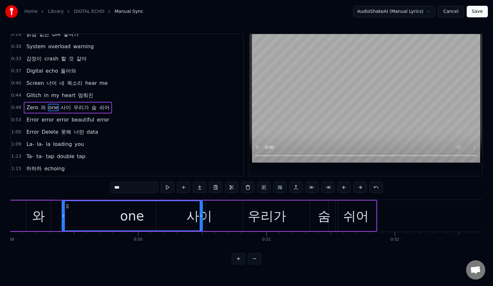
scroll to position [0, 6247]
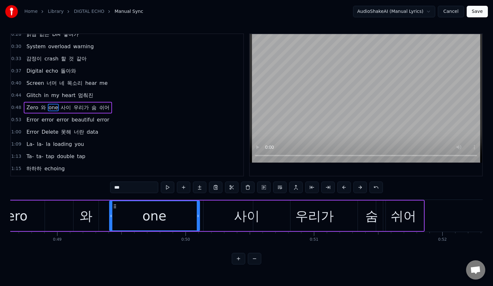
drag, startPoint x: 248, startPoint y: 215, endPoint x: 197, endPoint y: 221, distance: 50.7
click at [197, 221] on div at bounding box center [198, 215] width 3 height 29
click at [260, 213] on div "우리가" at bounding box center [314, 215] width 123 height 31
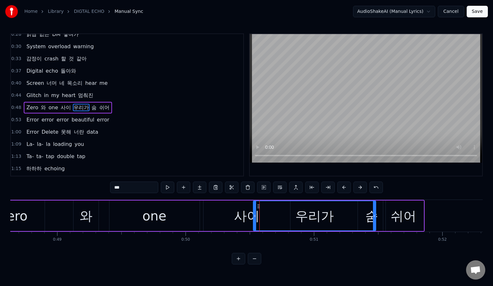
click at [226, 220] on div "사이" at bounding box center [247, 215] width 87 height 31
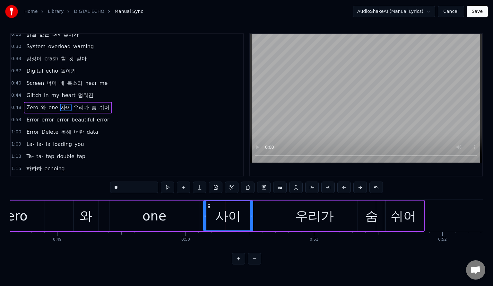
drag, startPoint x: 288, startPoint y: 215, endPoint x: 250, endPoint y: 218, distance: 37.4
click at [250, 218] on icon at bounding box center [251, 215] width 3 height 5
click at [278, 214] on div "우리가" at bounding box center [314, 215] width 123 height 31
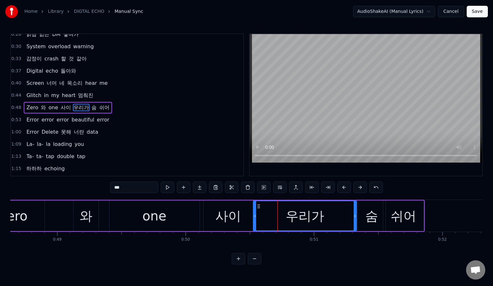
drag, startPoint x: 373, startPoint y: 217, endPoint x: 355, endPoint y: 220, distance: 18.9
click at [354, 221] on div at bounding box center [355, 215] width 3 height 29
drag, startPoint x: 79, startPoint y: 216, endPoint x: 48, endPoint y: 216, distance: 31.5
click at [79, 216] on div "와" at bounding box center [86, 215] width 25 height 31
type input "*"
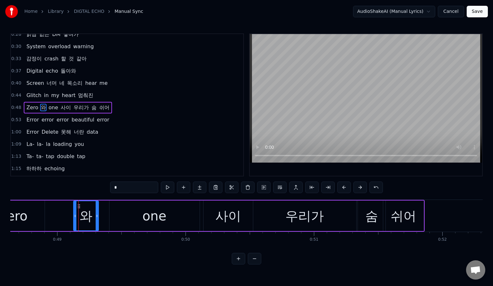
click at [47, 216] on div "Zero 와 one 사이 우리가 숨 쉬어" at bounding box center [202, 216] width 445 height 32
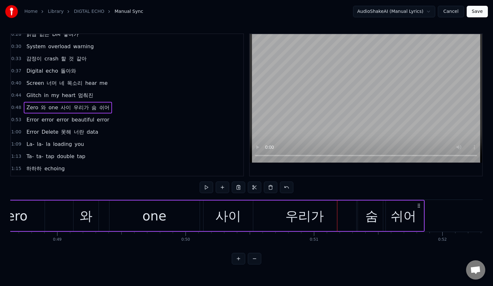
click at [161, 210] on div "one" at bounding box center [155, 215] width 24 height 19
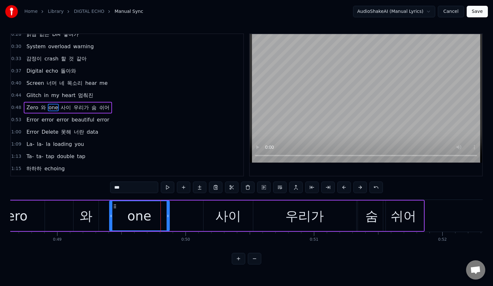
drag, startPoint x: 198, startPoint y: 214, endPoint x: 168, endPoint y: 217, distance: 30.4
click at [168, 217] on icon at bounding box center [168, 215] width 3 height 5
click at [219, 210] on div "사이" at bounding box center [228, 215] width 26 height 19
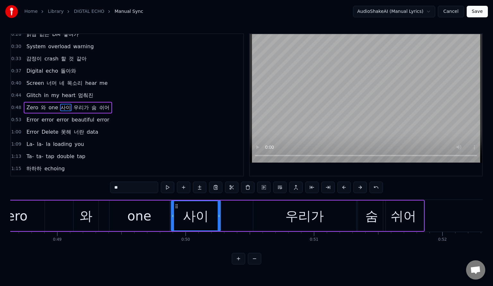
drag, startPoint x: 210, startPoint y: 207, endPoint x: 177, endPoint y: 210, distance: 33.2
click at [177, 210] on div "사이" at bounding box center [195, 215] width 49 height 29
click at [271, 209] on div "우리가" at bounding box center [304, 215] width 103 height 31
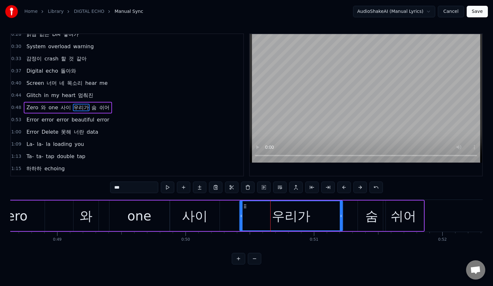
drag, startPoint x: 259, startPoint y: 207, endPoint x: 245, endPoint y: 208, distance: 13.5
click at [245, 208] on icon at bounding box center [244, 206] width 5 height 5
click at [43, 105] on span "와" at bounding box center [43, 107] width 6 height 7
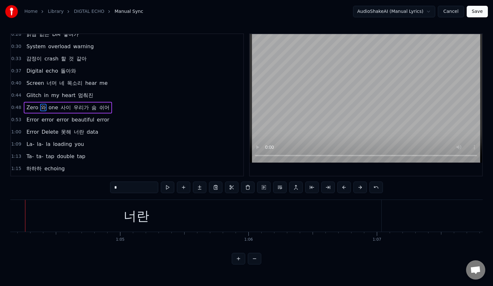
scroll to position [0, 8232]
click at [249, 225] on div "너란" at bounding box center [144, 216] width 490 height 32
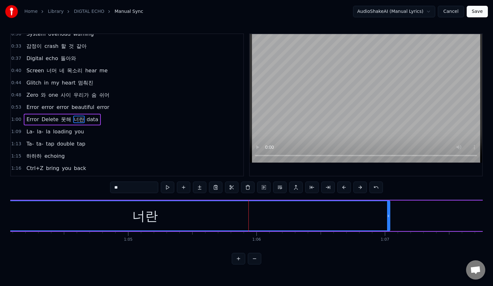
scroll to position [201, 0]
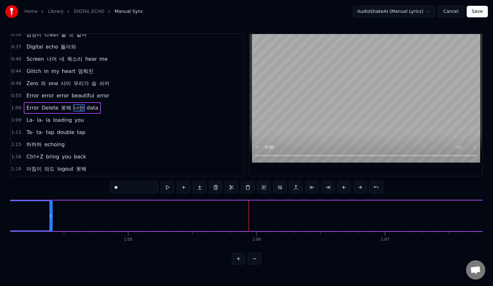
drag, startPoint x: 389, startPoint y: 216, endPoint x: 70, endPoint y: 229, distance: 318.8
click at [52, 216] on icon at bounding box center [50, 215] width 3 height 5
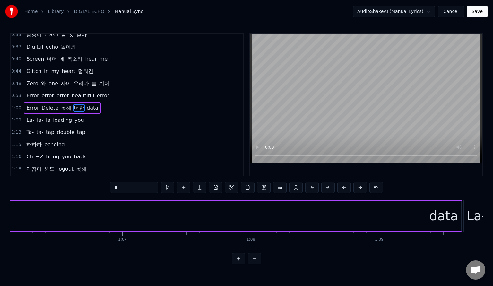
scroll to position [0, 8518]
click at [411, 214] on div "data" at bounding box center [420, 215] width 29 height 19
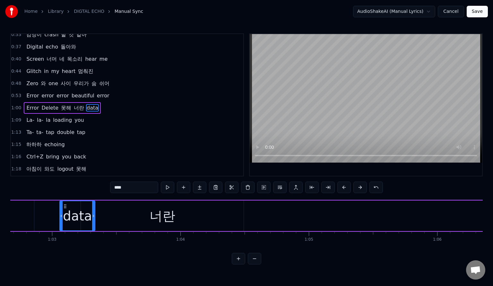
scroll to position [0, 8005]
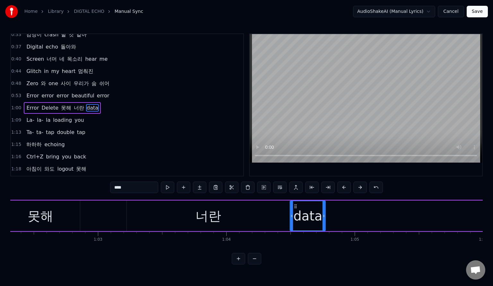
drag, startPoint x: 407, startPoint y: 207, endPoint x: 295, endPoint y: 228, distance: 113.9
click at [295, 228] on div "data" at bounding box center [308, 215] width 35 height 29
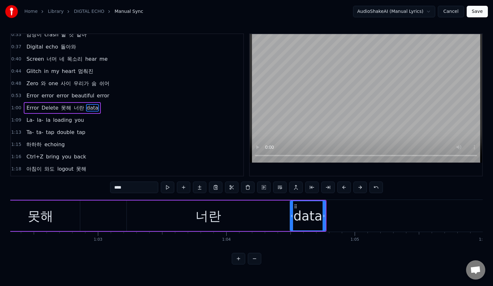
click at [74, 107] on span "너란" at bounding box center [79, 107] width 12 height 7
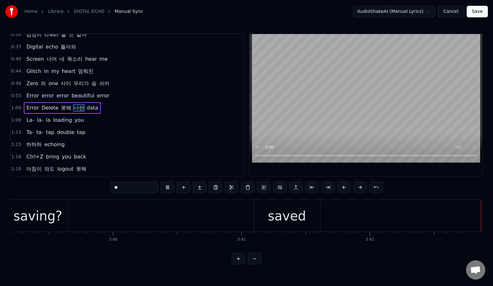
scroll to position [0, 28158]
click at [293, 221] on div "saved" at bounding box center [286, 215] width 38 height 19
type input "*****"
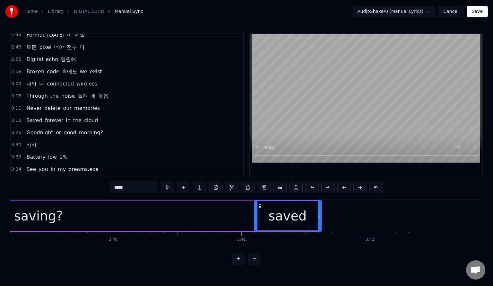
click at [302, 215] on div "saved" at bounding box center [287, 215] width 38 height 19
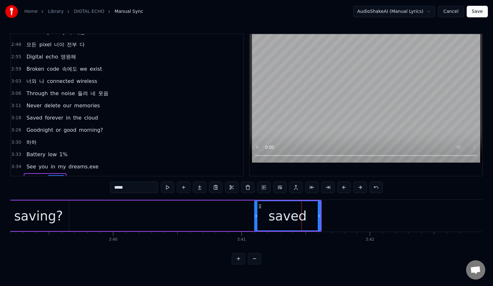
click at [303, 215] on div "saved" at bounding box center [287, 215] width 38 height 19
click at [304, 215] on div "saved" at bounding box center [287, 215] width 38 height 19
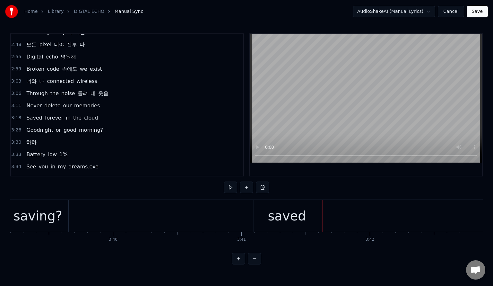
click at [310, 212] on div "saved" at bounding box center [287, 216] width 66 height 32
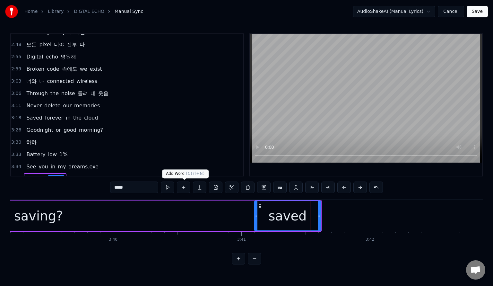
click at [180, 186] on button at bounding box center [183, 187] width 13 height 12
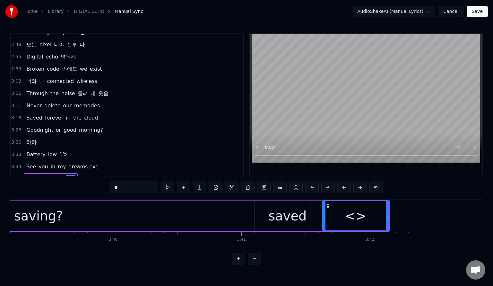
click at [66, 175] on span "<>" at bounding box center [71, 178] width 10 height 7
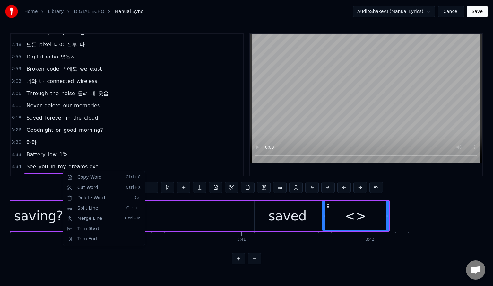
click at [484, 12] on html "Home Library DIGTAL ECHO Manual Sync AudioShakeAI (Manual Lyrics) Cancel Save 0…" at bounding box center [246, 137] width 493 height 275
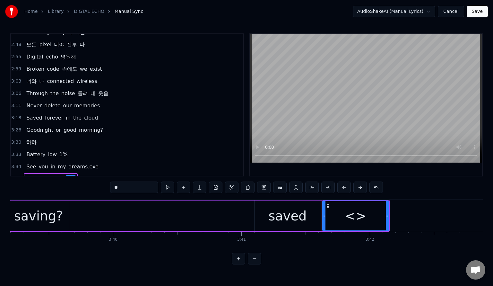
click at [479, 12] on button "Save" at bounding box center [477, 12] width 21 height 12
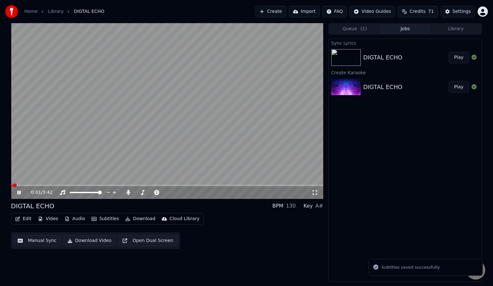
click at [23, 220] on button "Edit" at bounding box center [24, 218] width 22 height 9
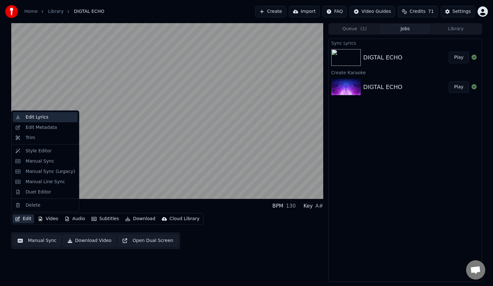
click at [39, 120] on div "Edit Lyrics" at bounding box center [45, 117] width 65 height 10
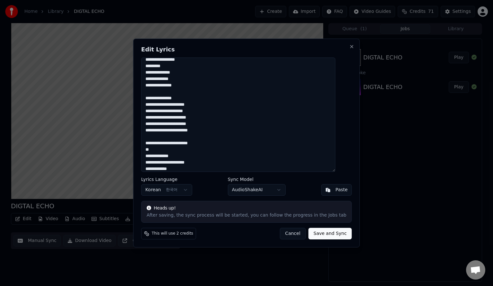
scroll to position [424, 0]
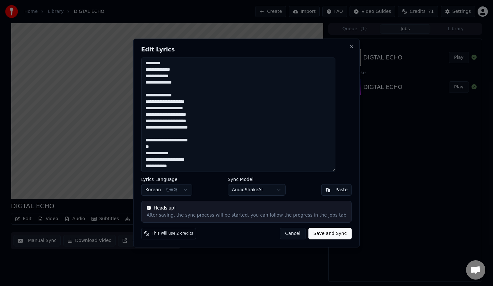
click at [290, 235] on button "Cancel" at bounding box center [293, 234] width 26 height 12
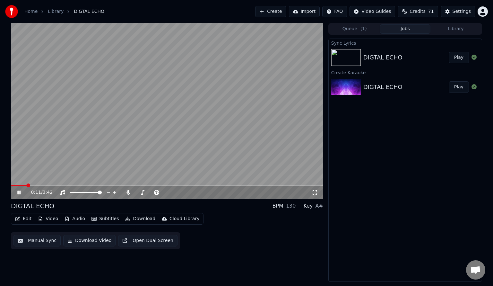
click at [303, 187] on div "0:11 / 3:42" at bounding box center [167, 192] width 312 height 13
click at [292, 185] on span at bounding box center [167, 185] width 312 height 1
click at [293, 186] on span at bounding box center [291, 185] width 4 height 4
click at [305, 186] on span at bounding box center [167, 185] width 312 height 1
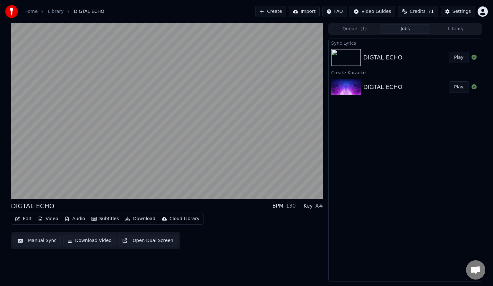
click at [103, 219] on button "Subtitles" at bounding box center [105, 218] width 32 height 9
click at [237, 246] on div "Edit Video Audio Subtitles Download Cloud Library Manual Sync Download Video Op…" at bounding box center [167, 231] width 312 height 36
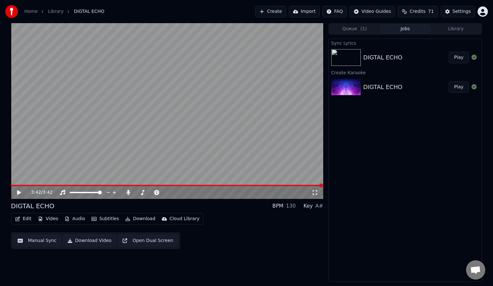
click at [25, 217] on button "Edit" at bounding box center [24, 218] width 22 height 9
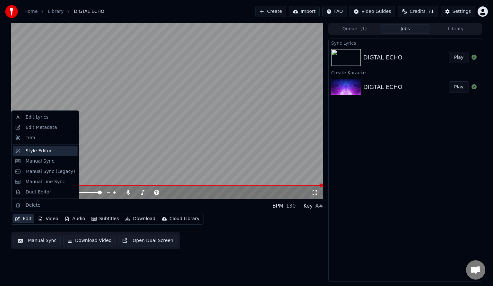
click at [50, 155] on div "Style Editor" at bounding box center [45, 151] width 65 height 10
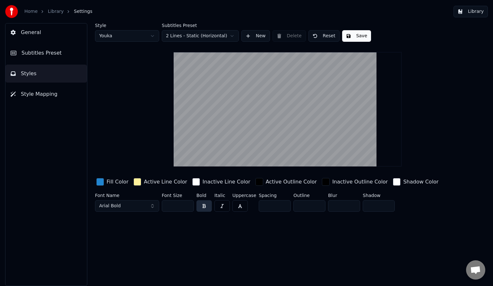
click at [295, 80] on video at bounding box center [288, 109] width 228 height 114
click at [306, 77] on video at bounding box center [288, 109] width 228 height 114
click at [145, 36] on html "Home Library Settings Library General Subtitles Preset Styles Style Mapping Sty…" at bounding box center [246, 143] width 493 height 286
click at [135, 58] on div "Style Youka 2 Subtitles Preset 2 Lines - Static (Horizontal) New Delete Reset S…" at bounding box center [287, 118] width 385 height 191
click at [136, 38] on html "Home Library Settings Library General Subtitles Preset Styles Style Mapping Sty…" at bounding box center [246, 143] width 493 height 286
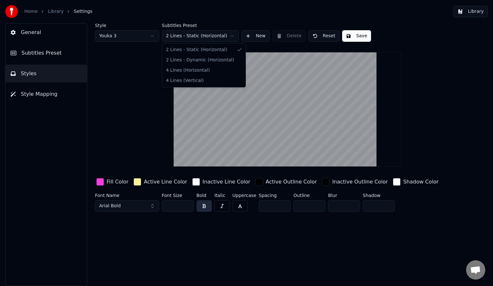
click at [195, 35] on html "Home Library Settings Library General Subtitles Preset Styles Style Mapping Sty…" at bounding box center [246, 143] width 493 height 286
click at [195, 36] on html "Home Library Settings Library General Subtitles Preset Styles Style Mapping Sty…" at bounding box center [246, 143] width 493 height 286
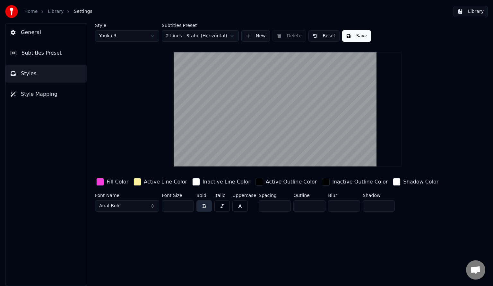
click at [126, 115] on html "Home Library Settings Library General Subtitles Preset Styles Style Mapping Sty…" at bounding box center [246, 143] width 493 height 286
click at [100, 182] on div "button" at bounding box center [100, 182] width 8 height 8
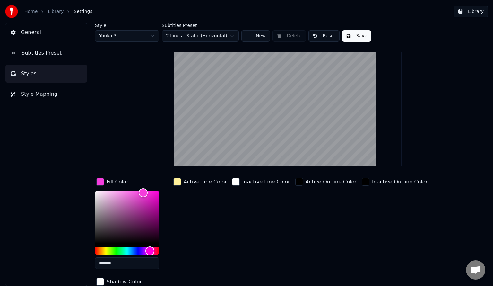
click at [100, 182] on div "button" at bounding box center [100, 182] width 8 height 8
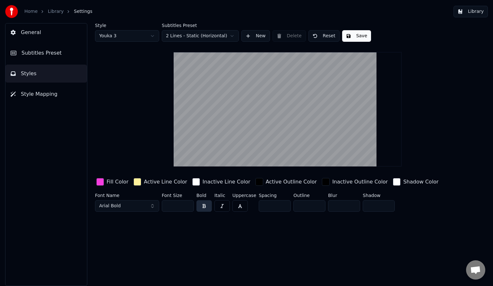
click at [136, 34] on html "Home Library Settings Library General Subtitles Preset Styles Style Mapping Sty…" at bounding box center [246, 143] width 493 height 286
click at [127, 38] on html "Home Library Settings Library General Subtitles Preset Styles Style Mapping Sty…" at bounding box center [246, 143] width 493 height 286
click at [110, 60] on div "Style Youka 2 Subtitles Preset 2 Lines - Static (Horizontal) New Delete Reset S…" at bounding box center [287, 118] width 385 height 191
click at [127, 33] on html "Home Library Settings Library General Subtitles Preset Styles Style Mapping Sty…" at bounding box center [246, 143] width 493 height 286
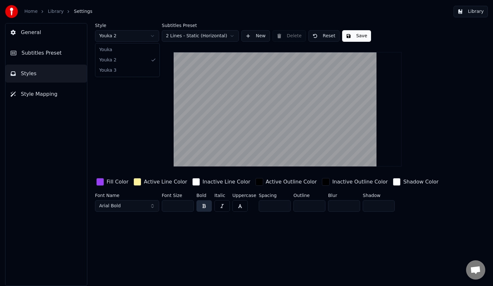
click at [141, 131] on html "Home Library Settings Library General Subtitles Preset Styles Style Mapping Sty…" at bounding box center [246, 143] width 493 height 286
click at [60, 56] on button "Subtitles Preset" at bounding box center [46, 53] width 82 height 18
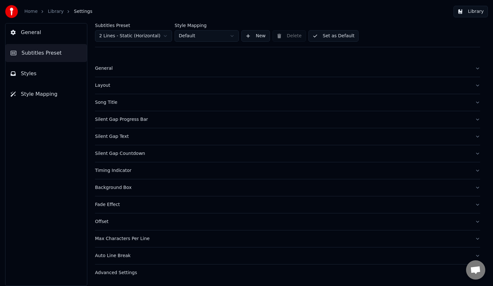
click at [478, 104] on button "Song Title" at bounding box center [287, 102] width 385 height 17
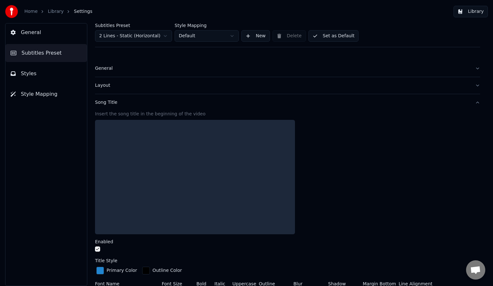
click at [478, 102] on div "Subtitles Preset 2 Lines - Static (Horizontal) Style Mapping Default New Delete…" at bounding box center [287, 154] width 411 height 263
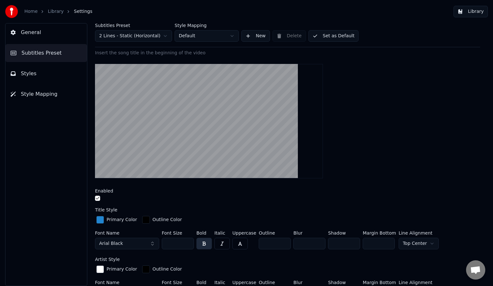
scroll to position [64, 0]
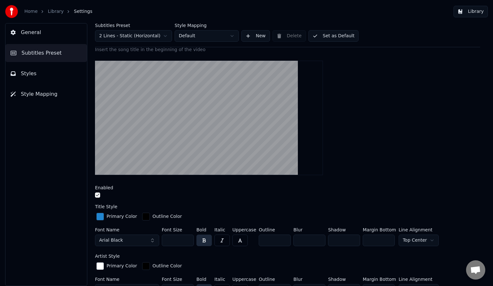
click at [100, 193] on button "button" at bounding box center [97, 194] width 5 height 5
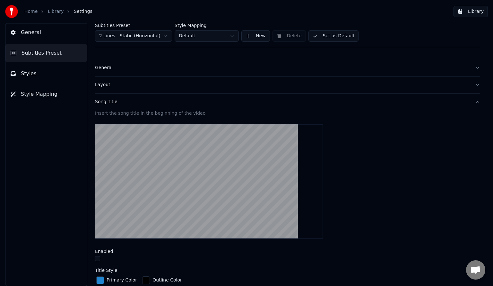
scroll to position [0, 0]
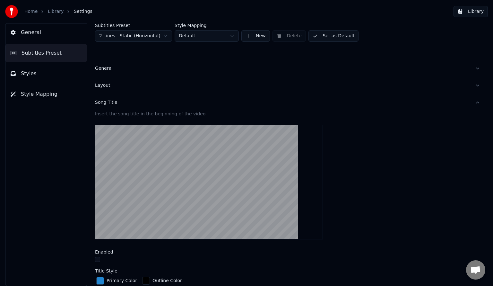
click at [321, 105] on button "Song Title" at bounding box center [287, 102] width 385 height 17
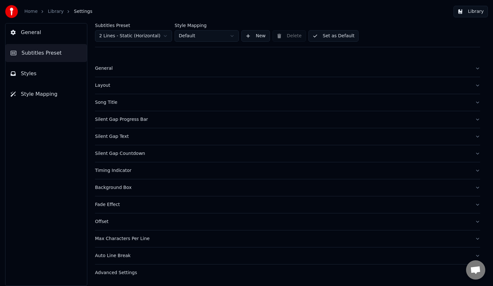
click at [477, 89] on button "Layout" at bounding box center [287, 85] width 385 height 17
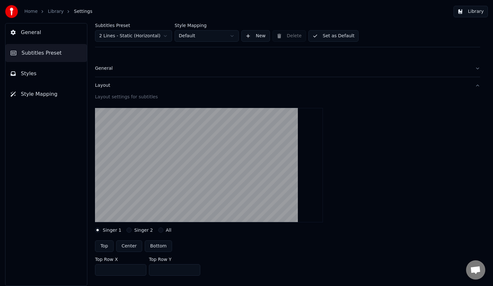
click at [128, 231] on button "Singer 2" at bounding box center [129, 229] width 5 height 5
click at [102, 232] on div "Singer 1" at bounding box center [108, 229] width 26 height 5
click at [99, 229] on button "Singer 1" at bounding box center [97, 229] width 5 height 5
click at [146, 87] on div "Layout" at bounding box center [282, 85] width 375 height 6
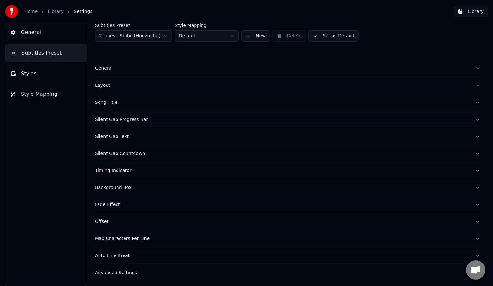
click at [115, 69] on div "General" at bounding box center [282, 68] width 375 height 6
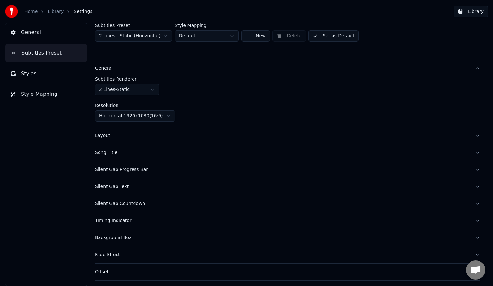
click at [112, 71] on div "General" at bounding box center [282, 68] width 375 height 6
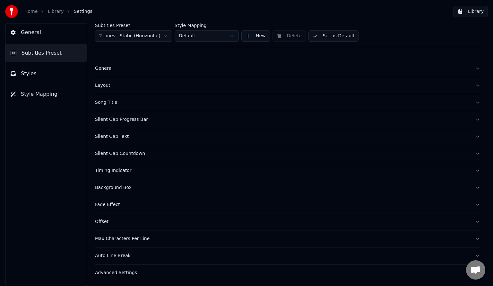
click at [121, 123] on button "Silent Gap Progress Bar" at bounding box center [287, 119] width 385 height 17
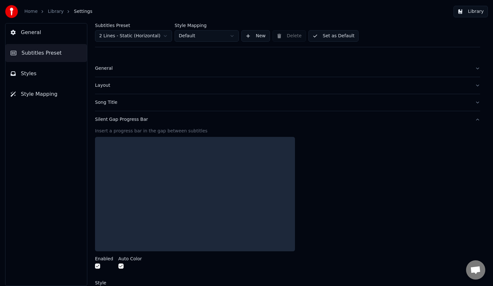
click at [128, 119] on div "Silent Gap Progress Bar" at bounding box center [282, 119] width 375 height 6
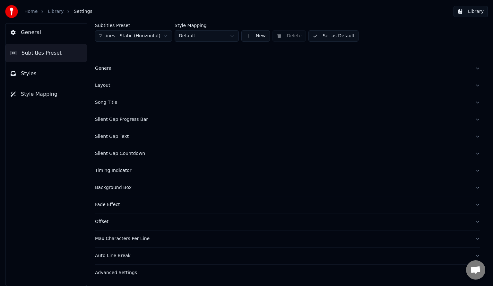
click at [129, 119] on div "Silent Gap Progress Bar" at bounding box center [282, 119] width 375 height 6
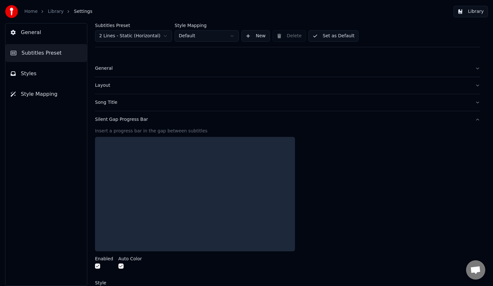
click at [96, 269] on div at bounding box center [104, 266] width 18 height 7
click at [98, 266] on button "button" at bounding box center [97, 265] width 5 height 5
click at [120, 266] on button "button" at bounding box center [120, 265] width 5 height 5
click at [127, 119] on div "Silent Gap Progress Bar" at bounding box center [282, 119] width 375 height 6
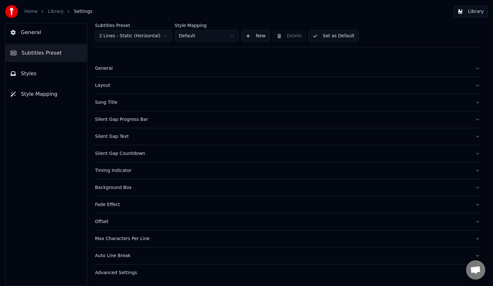
click at [122, 139] on div "Silent Gap Text" at bounding box center [282, 136] width 375 height 6
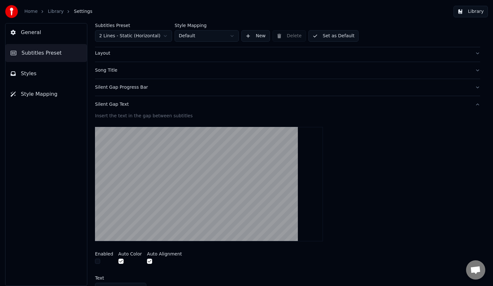
scroll to position [32, 0]
click at [117, 105] on div "Silent Gap Text" at bounding box center [282, 104] width 375 height 6
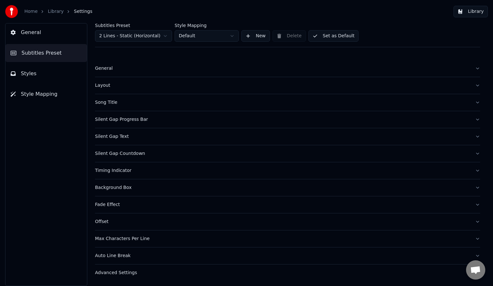
click at [102, 223] on div "Offset" at bounding box center [282, 221] width 375 height 6
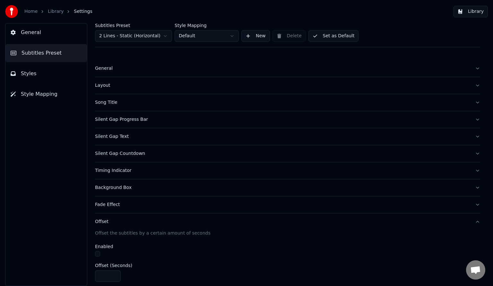
scroll to position [64, 0]
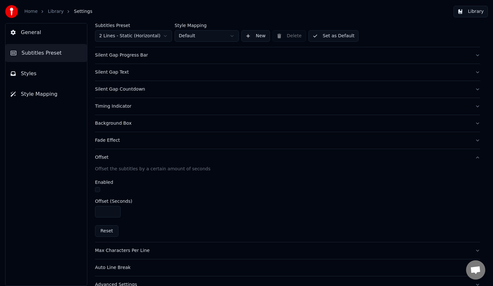
click at [102, 157] on div "Offset" at bounding box center [282, 157] width 375 height 6
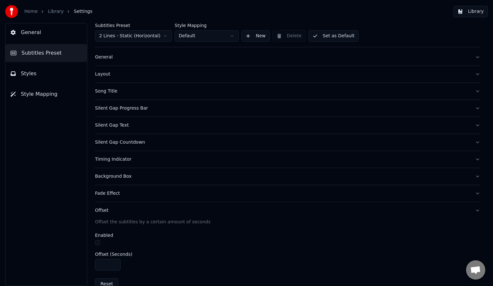
scroll to position [0, 0]
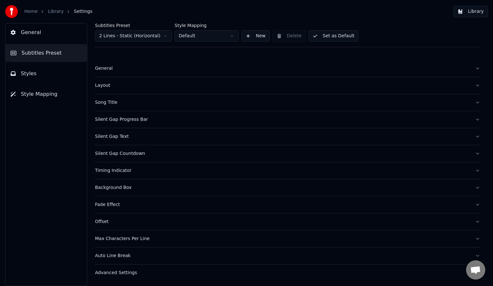
click at [110, 205] on div "Fade Effect" at bounding box center [282, 204] width 375 height 6
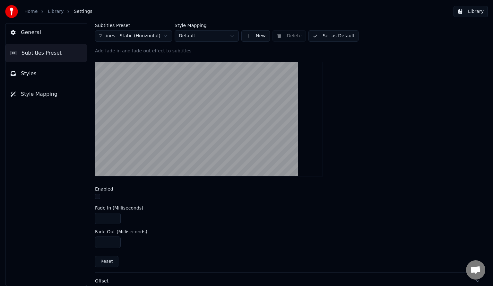
scroll to position [193, 0]
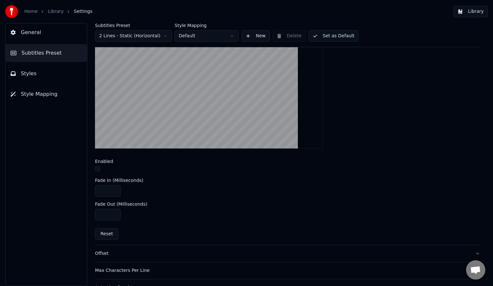
click at [98, 167] on button "button" at bounding box center [97, 168] width 5 height 5
click at [99, 169] on button "button" at bounding box center [97, 168] width 5 height 5
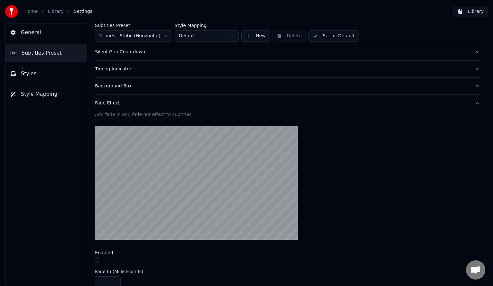
scroll to position [96, 0]
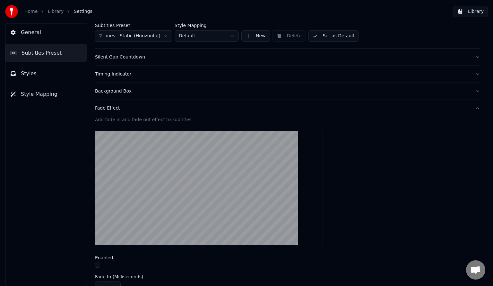
click at [120, 109] on div "Fade Effect" at bounding box center [282, 108] width 375 height 6
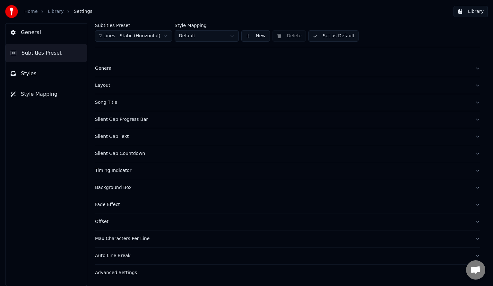
click at [52, 14] on link "Library" at bounding box center [56, 11] width 16 height 6
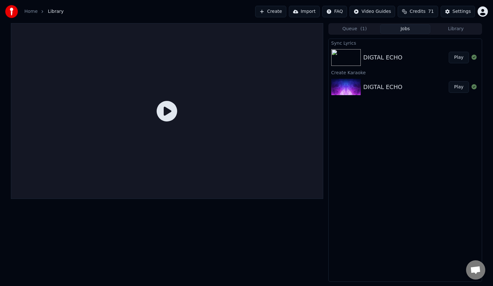
click at [164, 109] on icon at bounding box center [167, 111] width 21 height 21
click at [455, 60] on button "Play" at bounding box center [459, 58] width 20 height 12
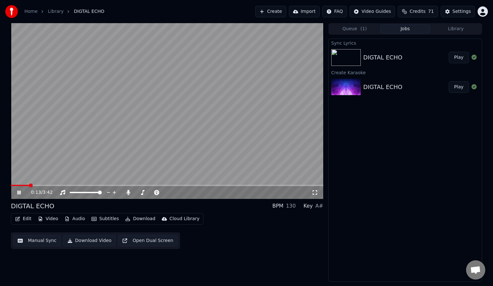
click at [85, 241] on button "Download Video" at bounding box center [89, 241] width 52 height 12
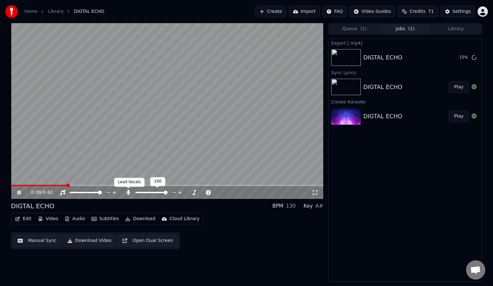
click at [127, 191] on icon at bounding box center [128, 192] width 6 height 5
click at [130, 192] on icon at bounding box center [128, 192] width 6 height 5
click at [130, 192] on icon at bounding box center [129, 192] width 4 height 5
click at [128, 194] on icon at bounding box center [128, 192] width 6 height 5
click at [127, 193] on icon at bounding box center [129, 192] width 4 height 5
